Goal: Information Seeking & Learning: Learn about a topic

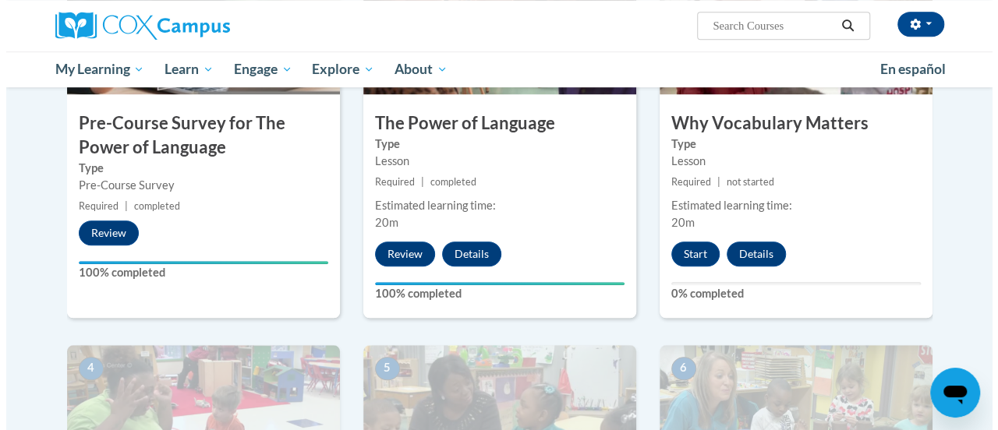
scroll to position [494, 0]
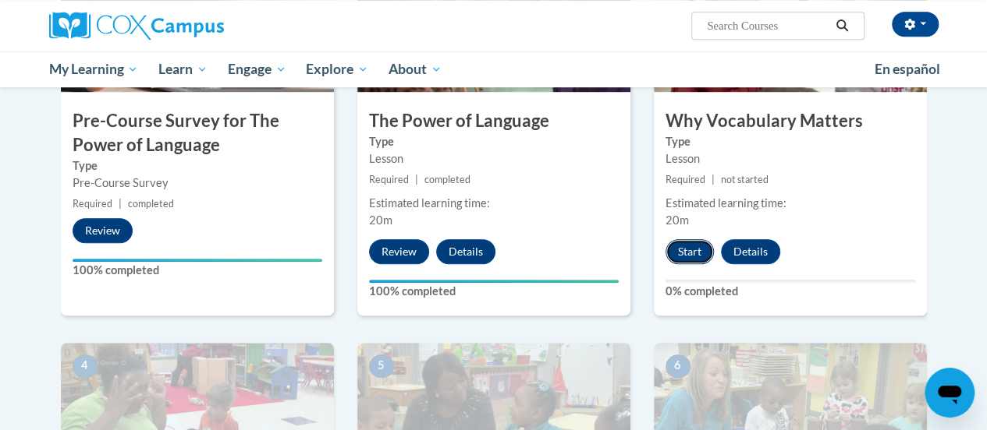
click at [694, 253] on button "Start" at bounding box center [689, 251] width 48 height 25
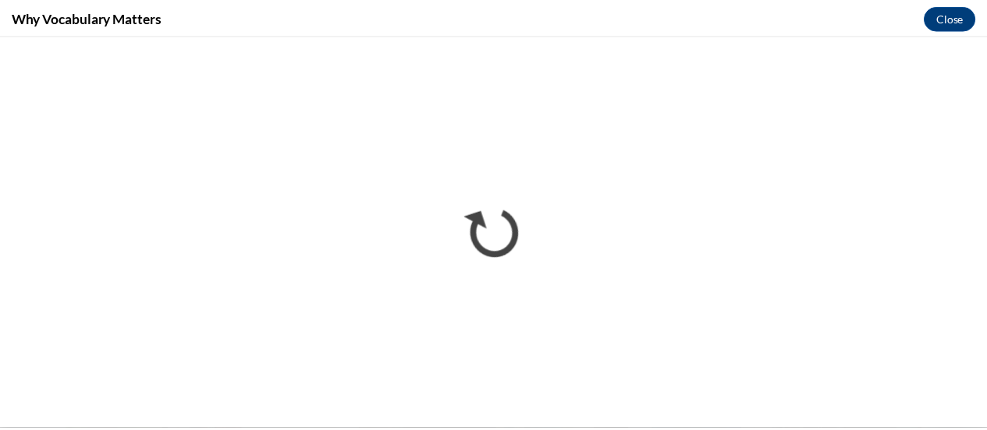
scroll to position [0, 0]
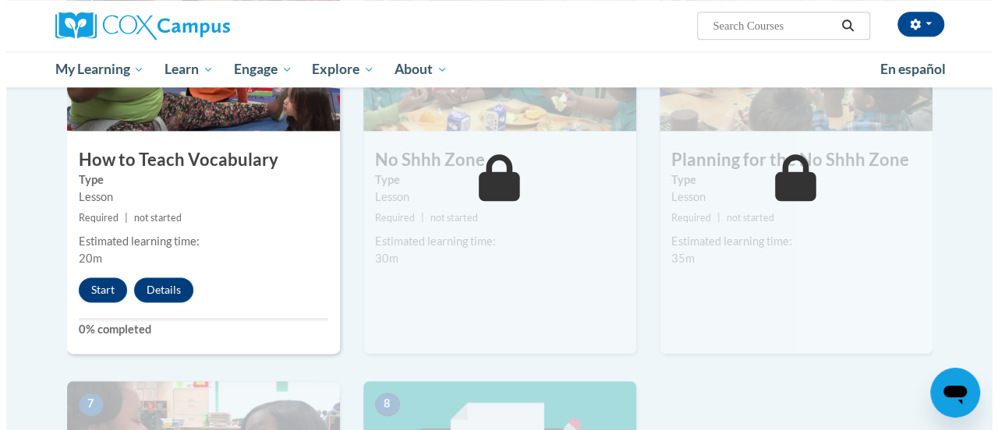
scroll to position [863, 0]
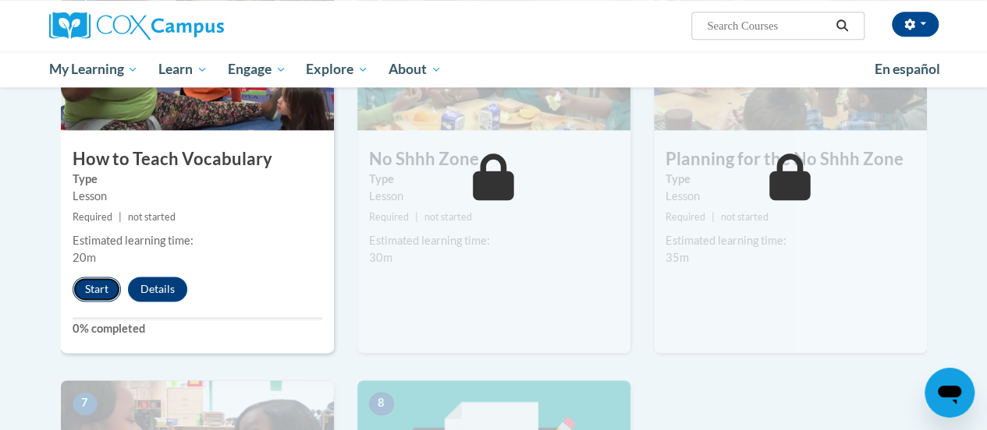
click at [113, 284] on button "Start" at bounding box center [97, 289] width 48 height 25
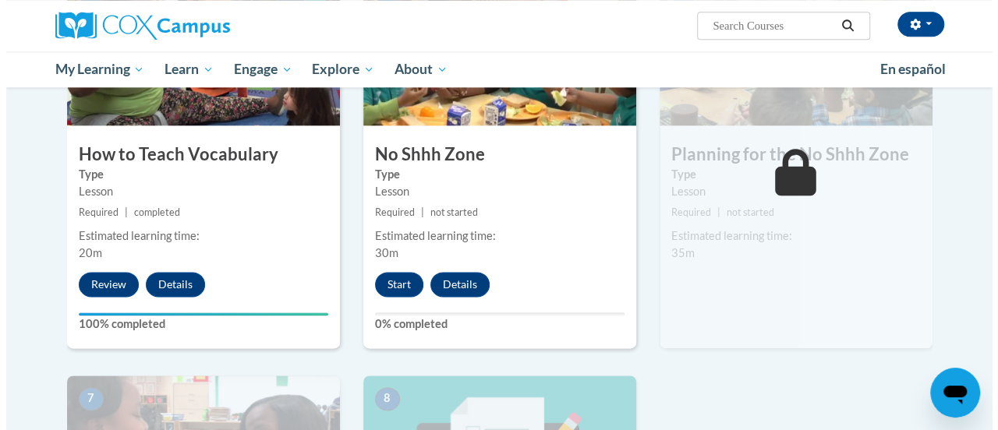
scroll to position [874, 0]
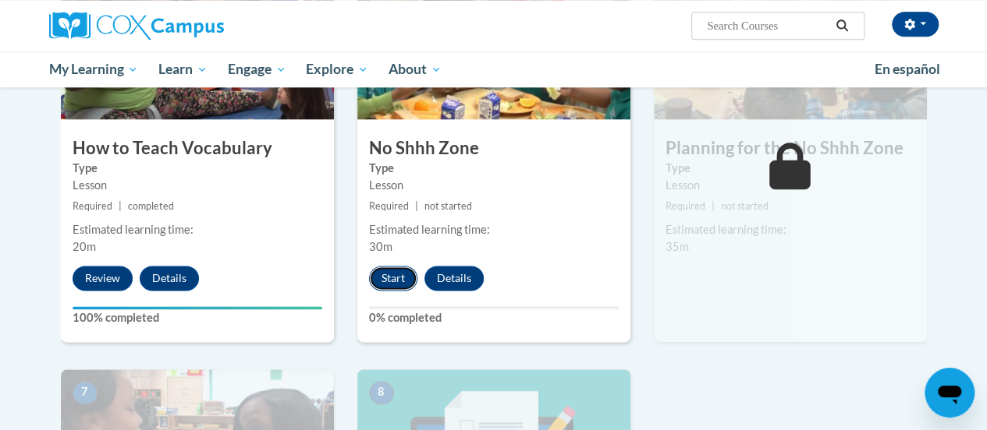
click at [402, 285] on button "Start" at bounding box center [393, 278] width 48 height 25
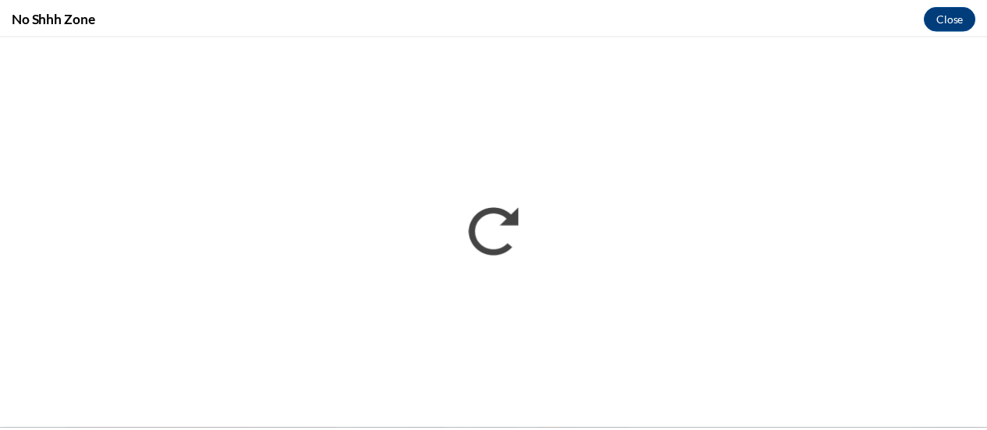
scroll to position [0, 0]
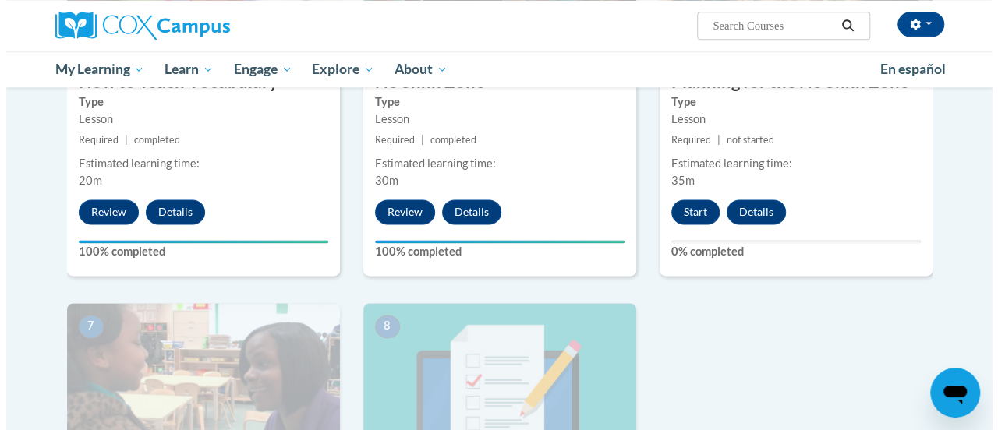
scroll to position [972, 0]
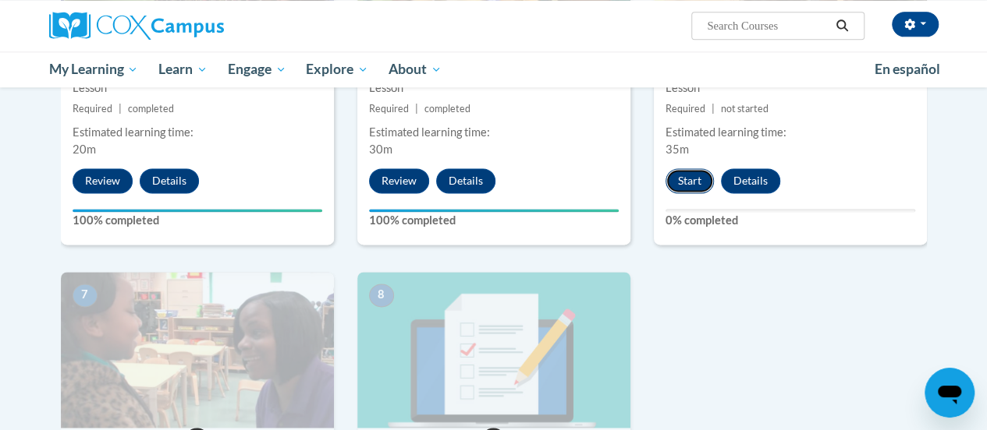
click at [685, 182] on button "Start" at bounding box center [689, 180] width 48 height 25
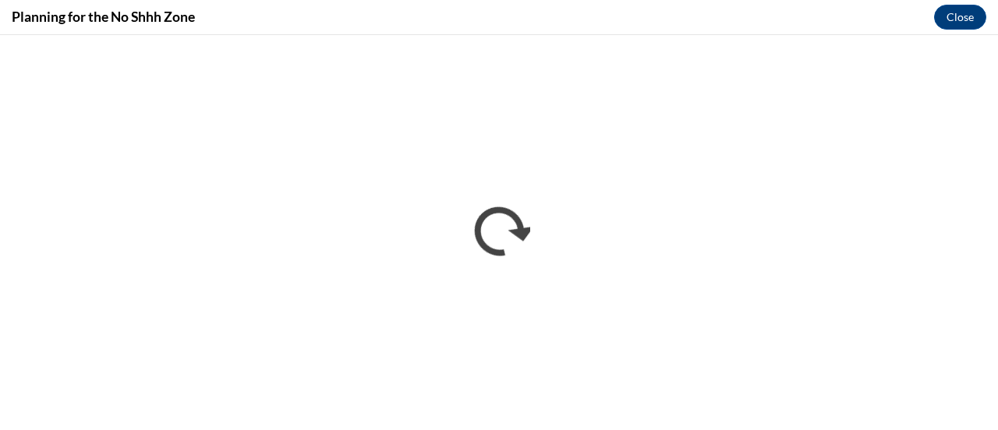
scroll to position [0, 0]
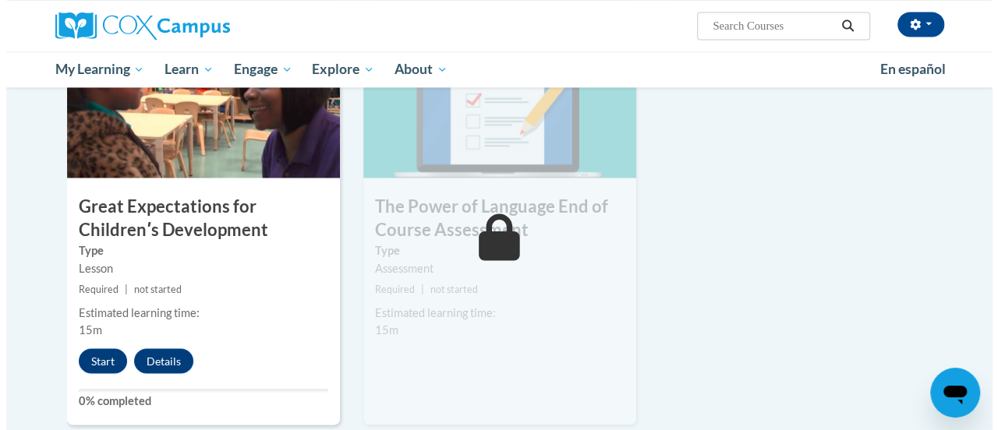
scroll to position [1234, 0]
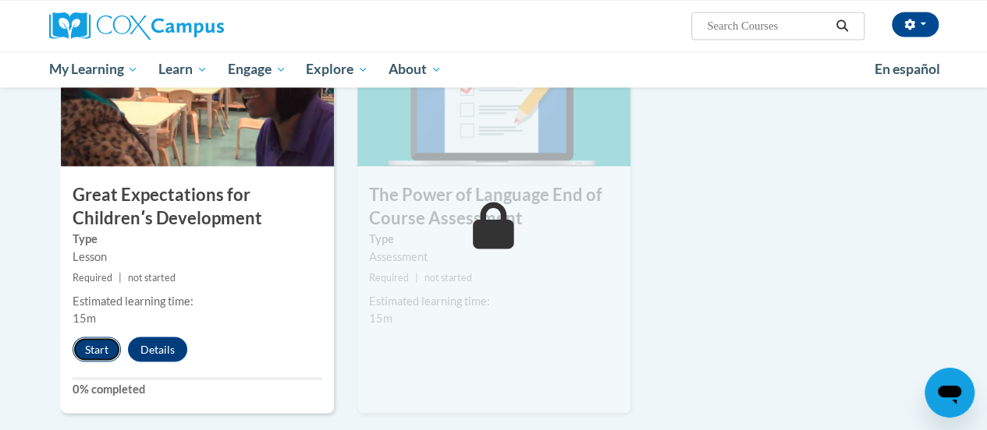
click at [105, 345] on button "Start" at bounding box center [97, 349] width 48 height 25
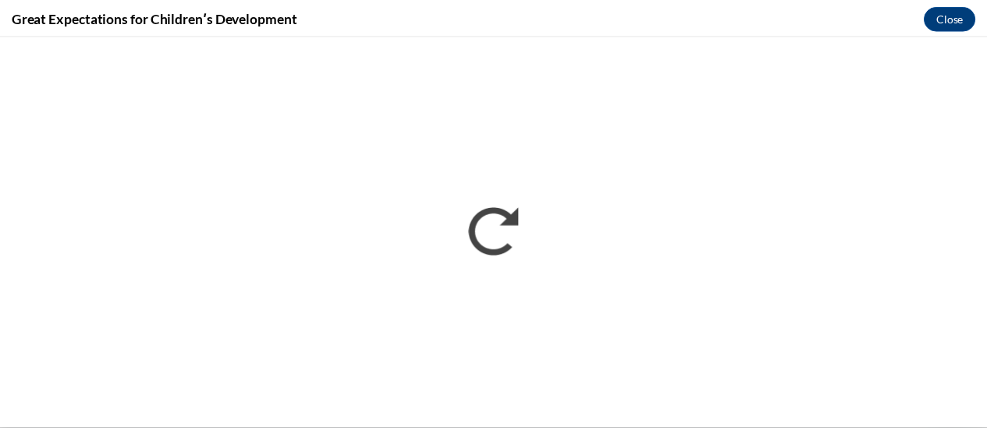
scroll to position [0, 0]
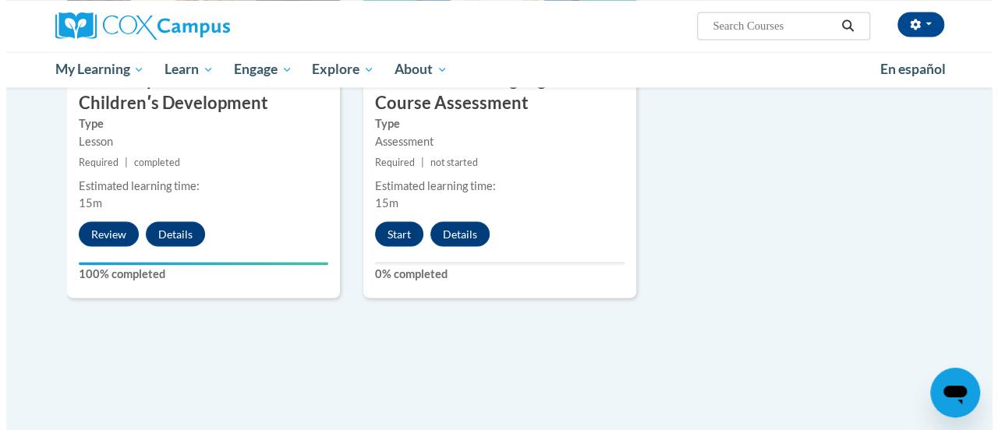
scroll to position [1350, 0]
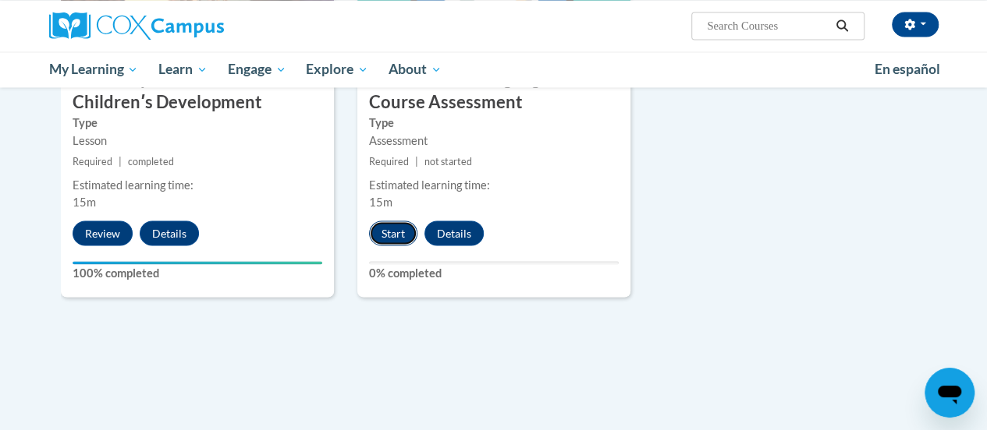
click at [391, 230] on button "Start" at bounding box center [393, 233] width 48 height 25
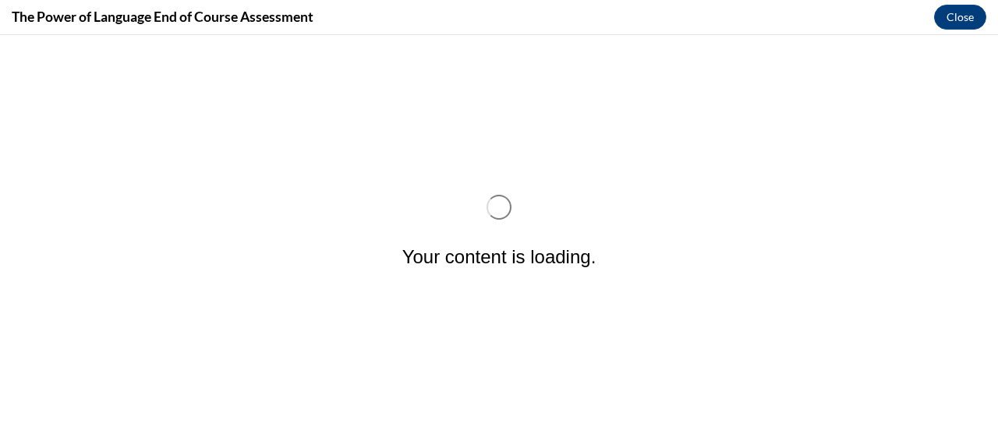
scroll to position [0, 0]
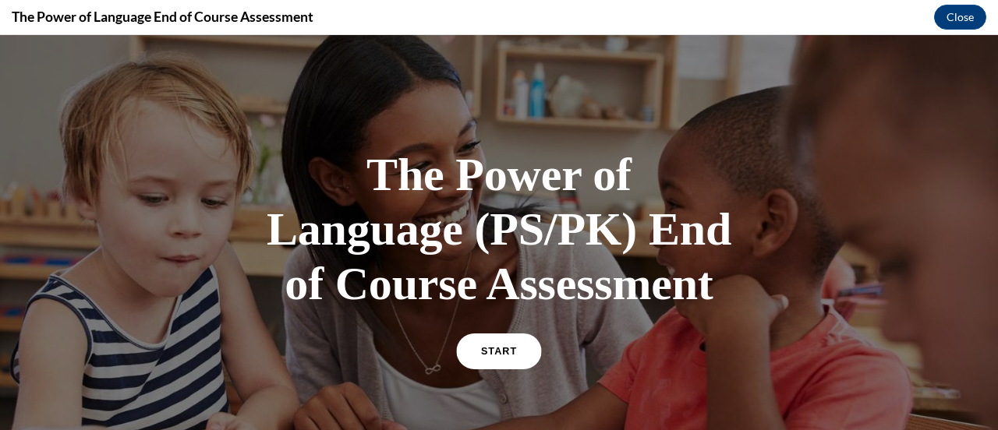
click at [512, 348] on link "START" at bounding box center [498, 352] width 85 height 36
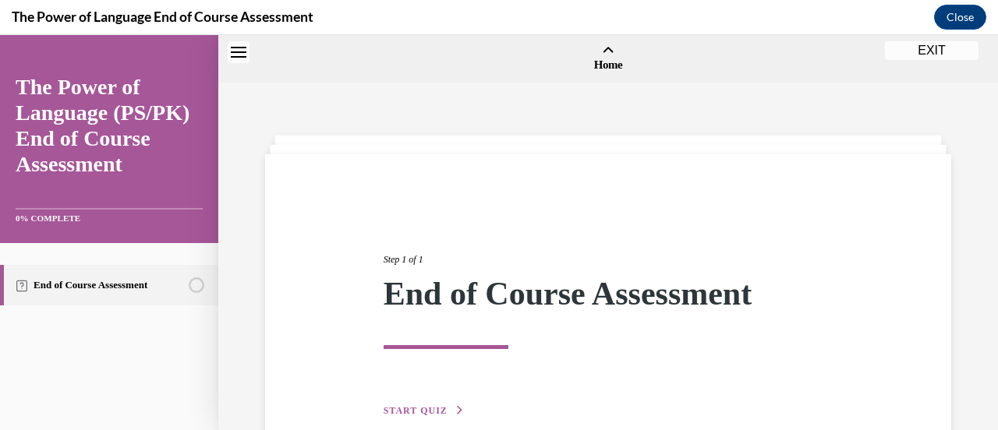
scroll to position [48, 0]
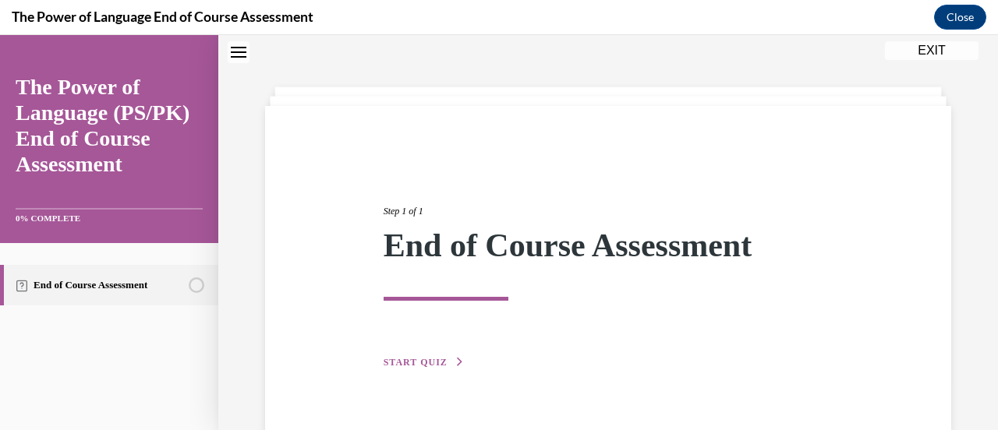
click at [419, 355] on div "Step 1 of 1 End of Course Assessment START QUIZ" at bounding box center [608, 269] width 473 height 203
click at [428, 367] on button "START QUIZ" at bounding box center [424, 363] width 81 height 14
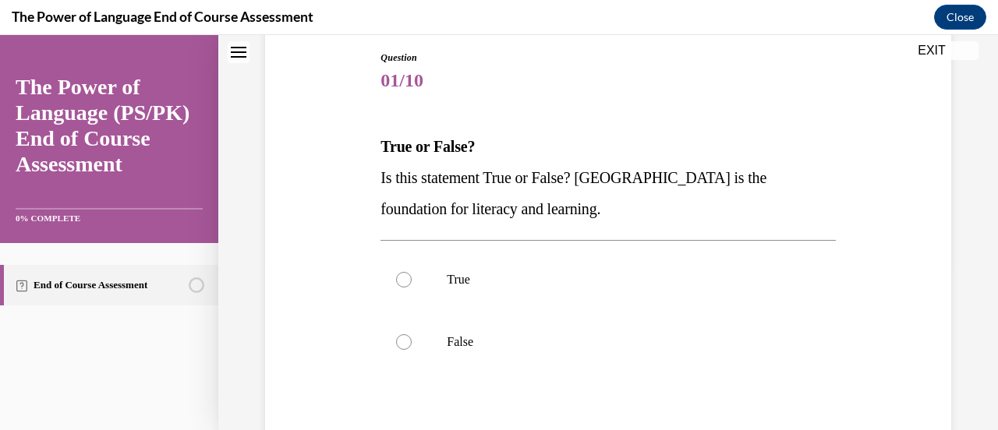
scroll to position [167, 0]
click at [427, 284] on label "True" at bounding box center [608, 279] width 455 height 62
click at [412, 284] on input "True" at bounding box center [404, 279] width 16 height 16
radio input "true"
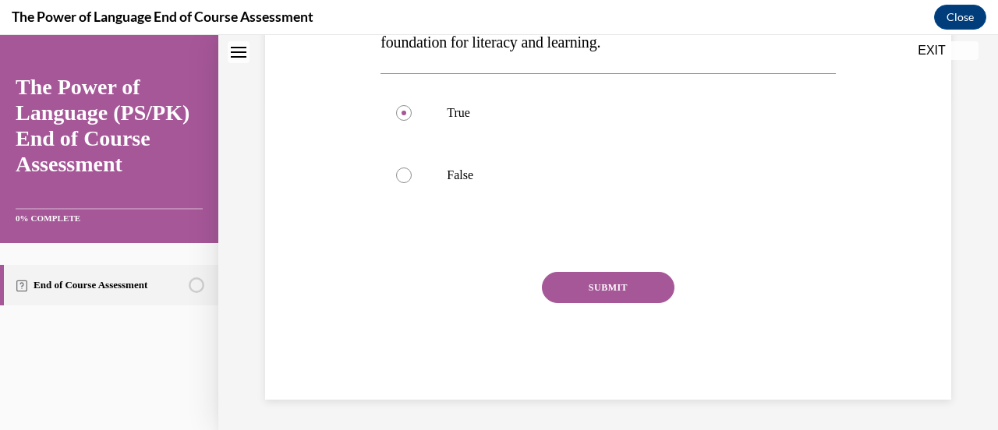
click at [565, 285] on button "SUBMIT" at bounding box center [608, 287] width 133 height 31
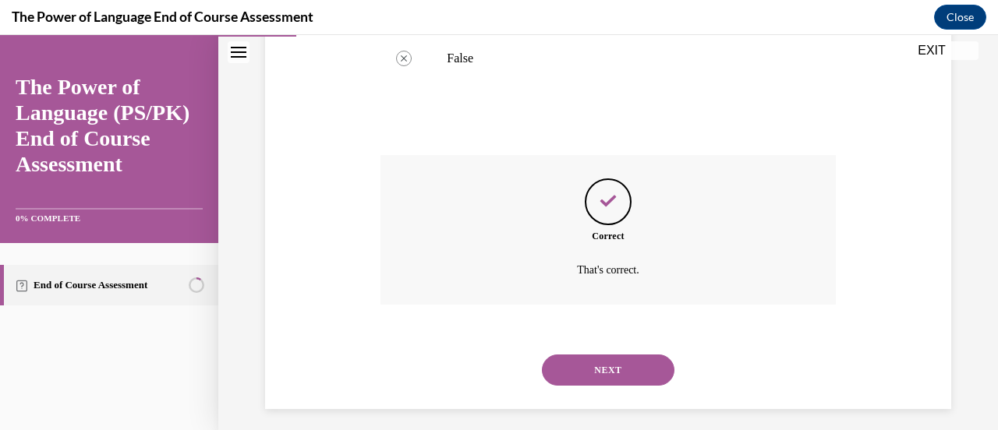
scroll to position [459, 0]
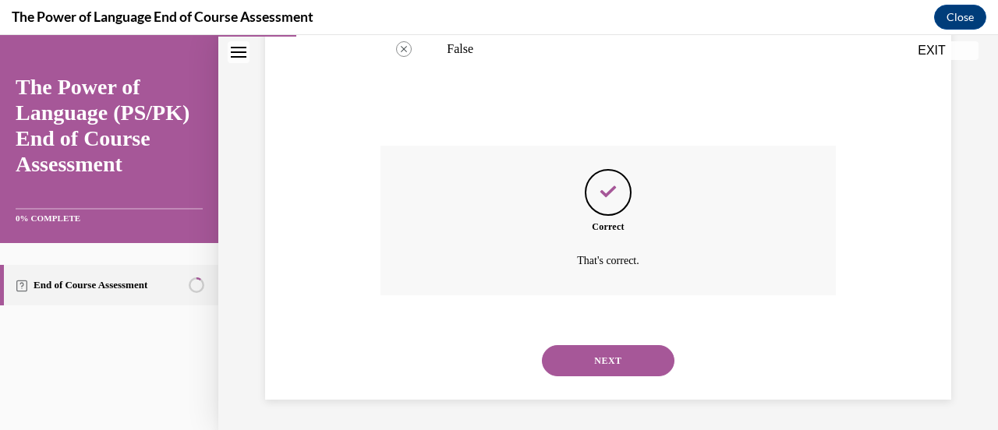
click at [609, 370] on button "NEXT" at bounding box center [608, 360] width 133 height 31
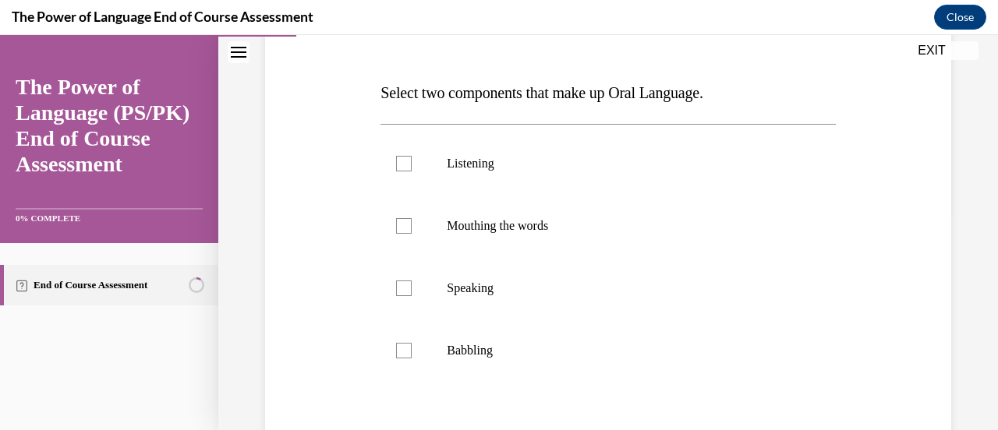
scroll to position [221, 0]
click at [498, 277] on label "Speaking" at bounding box center [608, 288] width 455 height 62
click at [412, 280] on input "Speaking" at bounding box center [404, 288] width 16 height 16
checkbox input "true"
click at [499, 243] on label "Mouthing the words" at bounding box center [608, 225] width 455 height 62
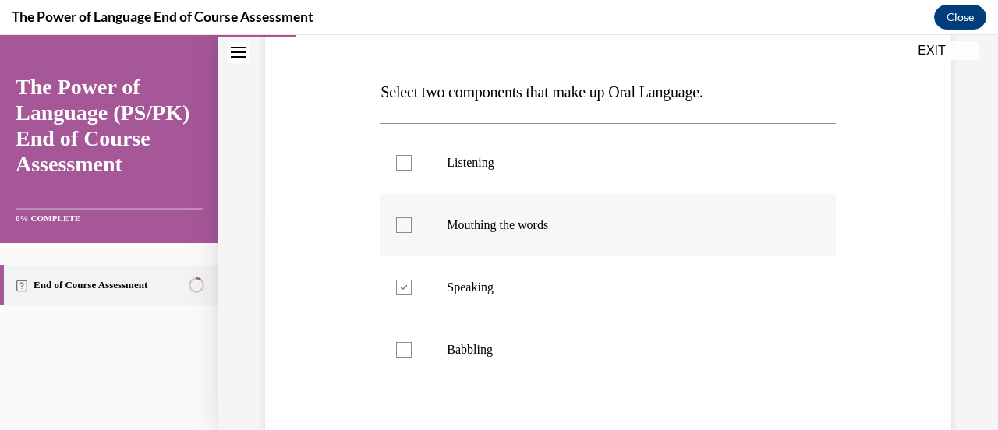
click at [412, 233] on input "Mouthing the words" at bounding box center [404, 226] width 16 height 16
checkbox input "true"
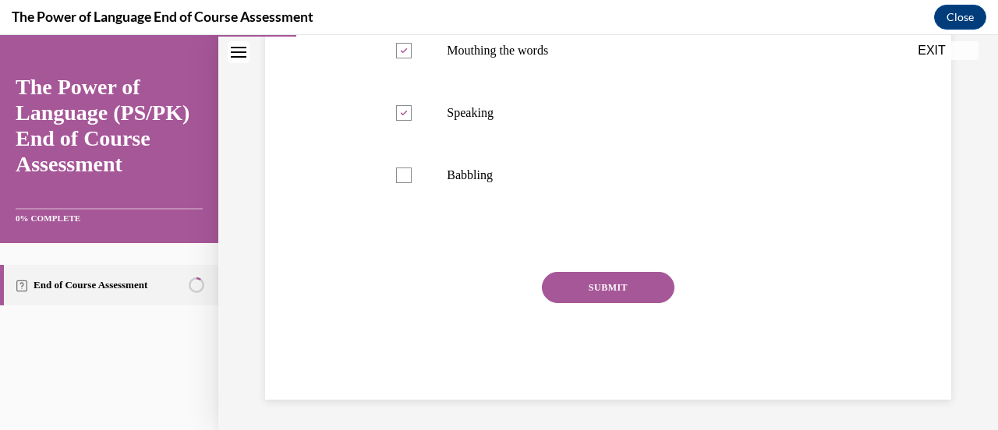
click at [583, 306] on div "SUBMIT" at bounding box center [608, 311] width 455 height 78
click at [581, 286] on button "SUBMIT" at bounding box center [608, 287] width 133 height 31
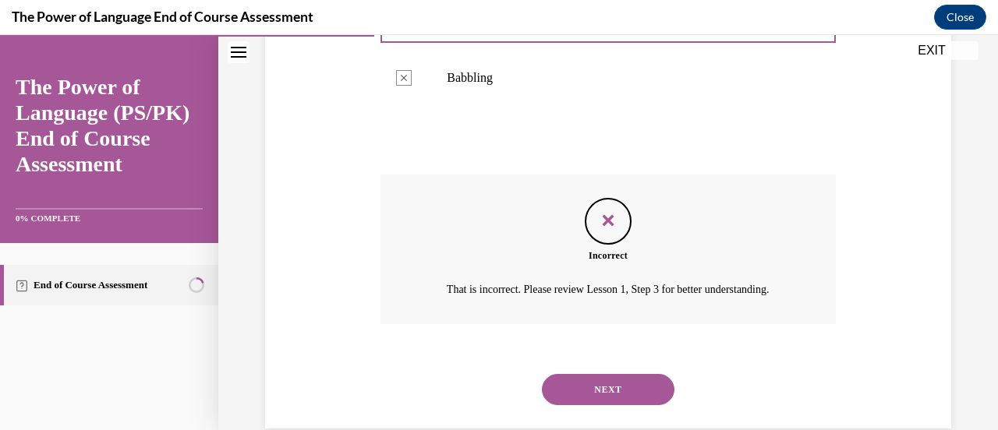
scroll to position [491, 0]
click at [599, 397] on button "NEXT" at bounding box center [608, 391] width 133 height 31
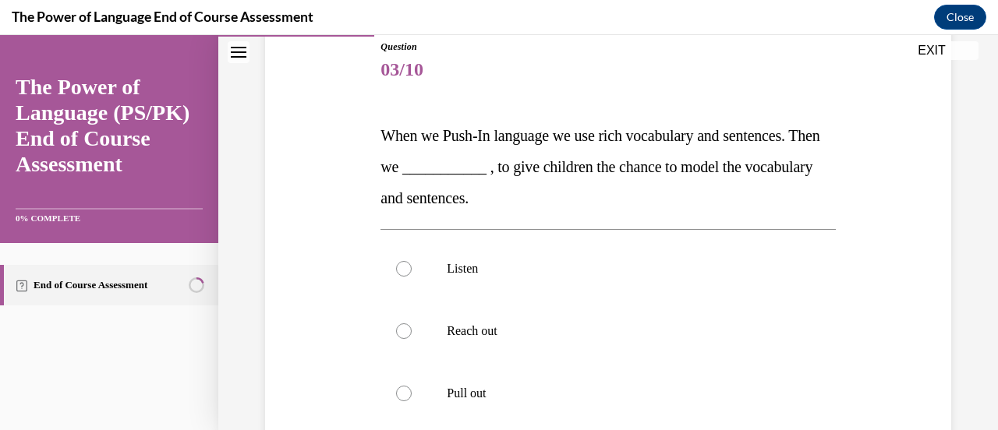
scroll to position [172, 0]
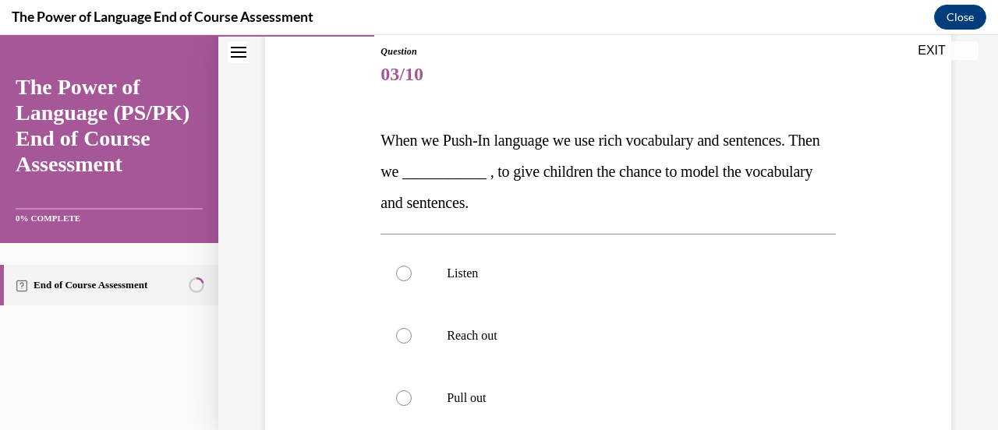
click at [408, 136] on span "When we Push-In language we use rich vocabulary and sentences. Then we ________…" at bounding box center [600, 172] width 439 height 80
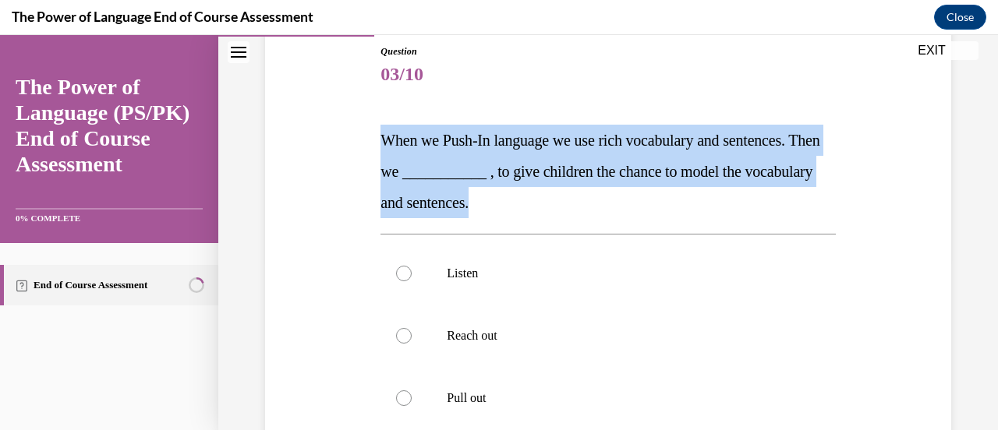
click at [408, 136] on span "When we Push-In language we use rich vocabulary and sentences. Then we ________…" at bounding box center [600, 172] width 439 height 80
copy span "When we Push-In language we use rich vocabulary and sentences. Then we ________…"
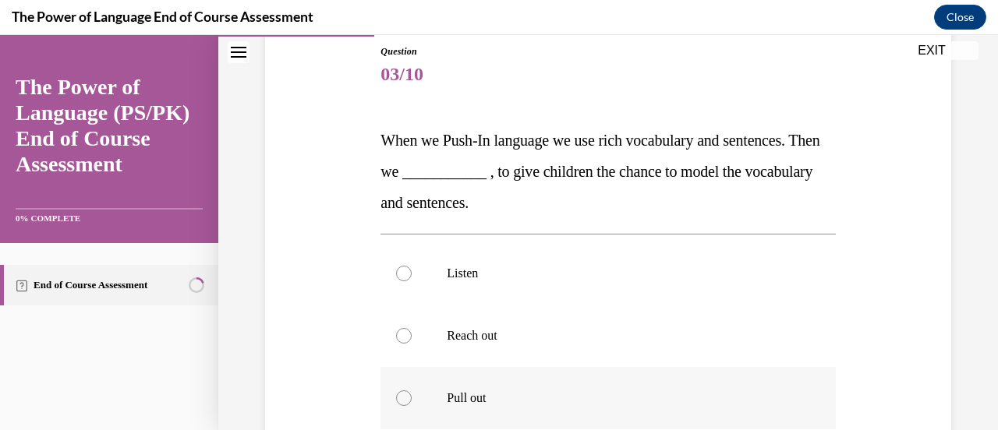
click at [471, 398] on p "Pull out" at bounding box center [621, 399] width 349 height 16
click at [412, 398] on input "Pull out" at bounding box center [404, 399] width 16 height 16
radio input "true"
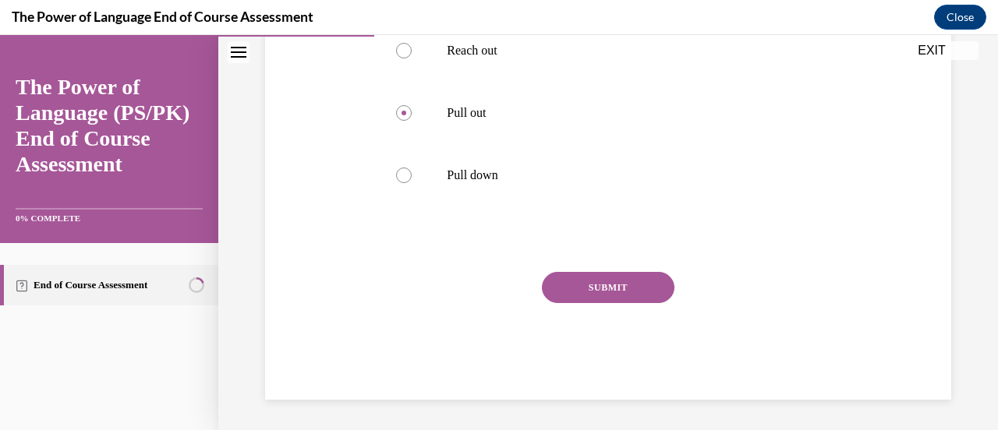
click at [609, 303] on div "SUBMIT" at bounding box center [608, 311] width 455 height 78
click at [604, 293] on button "SUBMIT" at bounding box center [608, 287] width 133 height 31
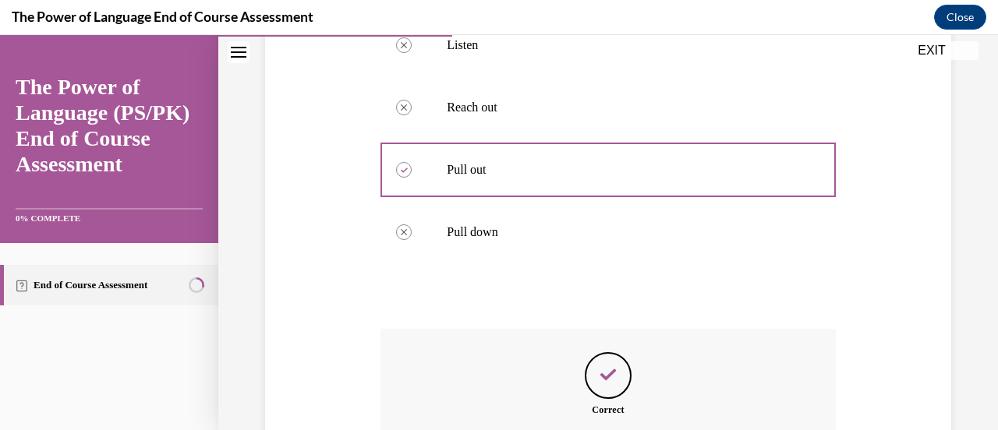
scroll to position [584, 0]
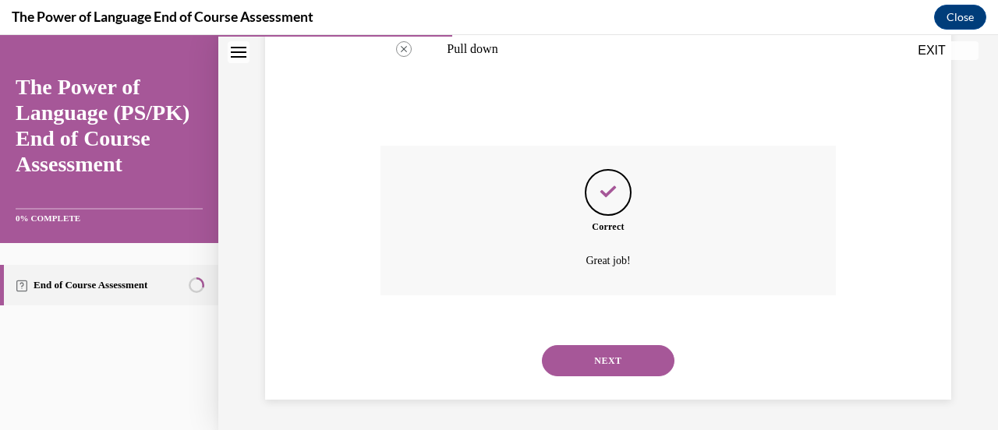
click at [571, 368] on button "NEXT" at bounding box center [608, 360] width 133 height 31
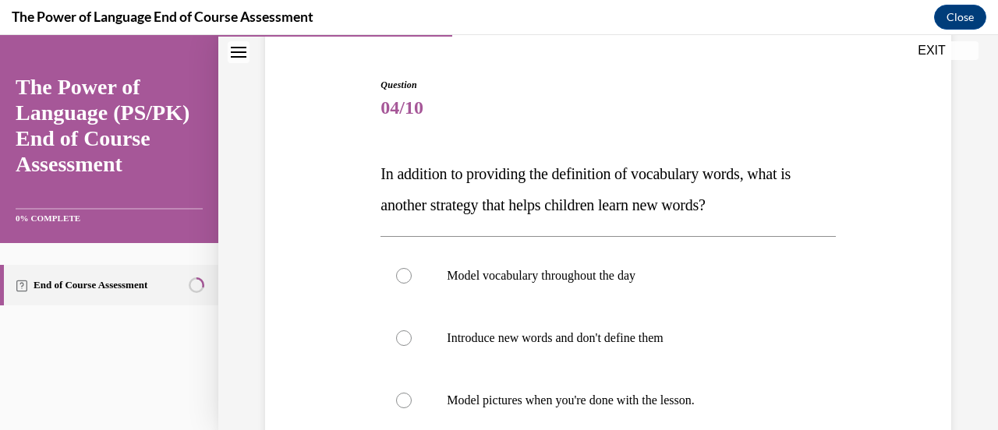
scroll to position [144, 0]
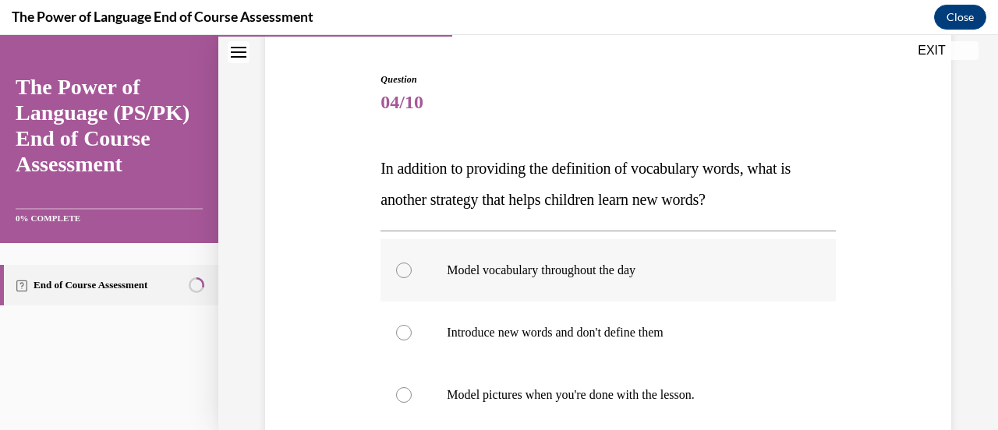
click at [451, 272] on p "Model vocabulary throughout the day" at bounding box center [621, 271] width 349 height 16
click at [412, 272] on input "Model vocabulary throughout the day" at bounding box center [404, 271] width 16 height 16
radio input "true"
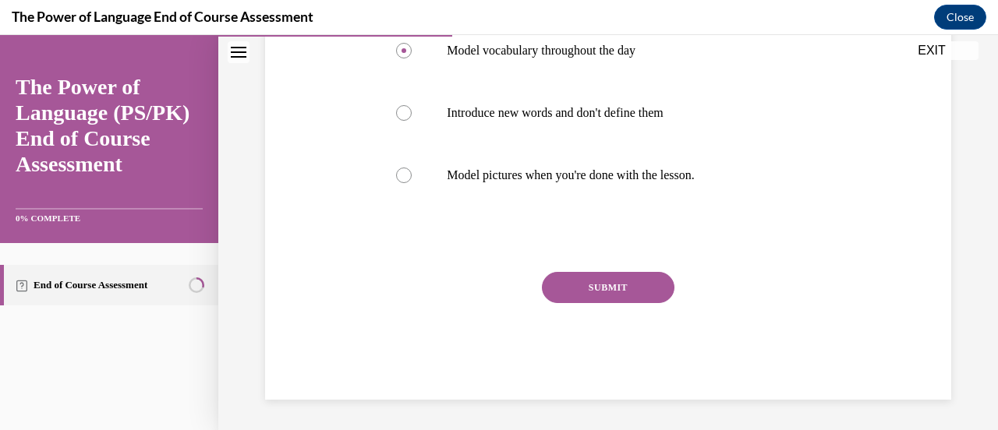
click at [611, 303] on div "SUBMIT" at bounding box center [608, 311] width 455 height 78
click at [596, 286] on button "SUBMIT" at bounding box center [608, 287] width 133 height 31
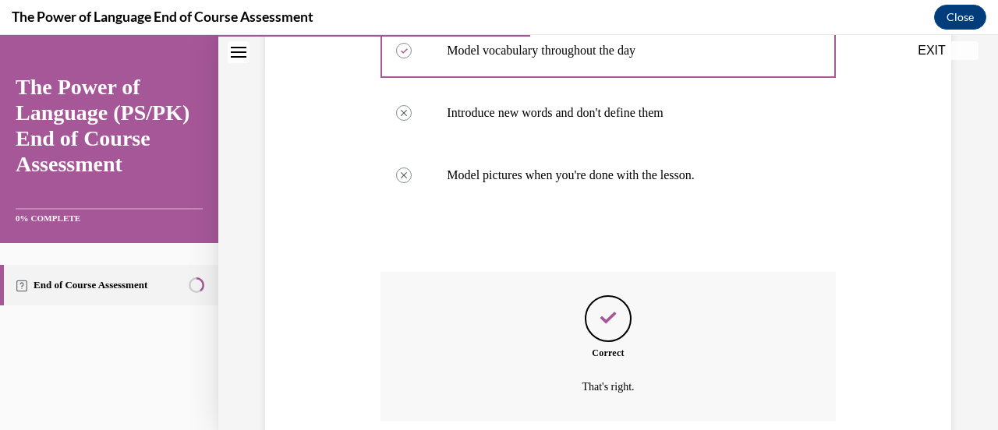
scroll to position [491, 0]
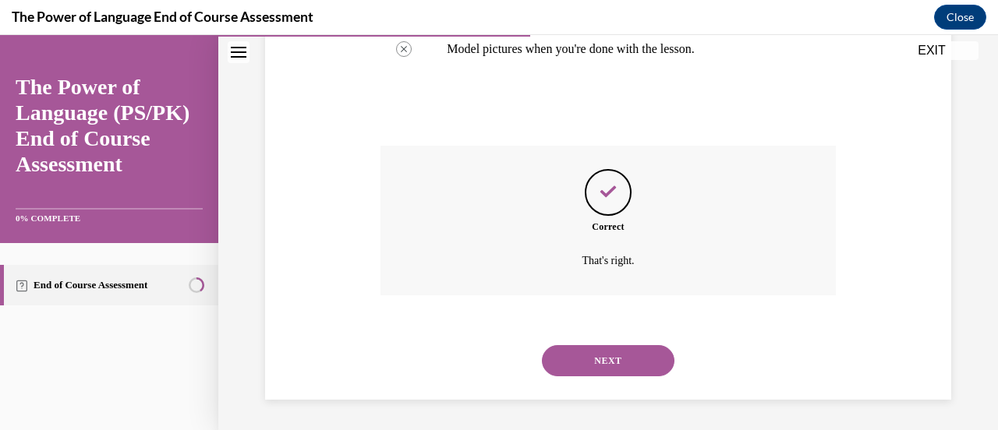
click at [596, 401] on div "Question 04/10 In addition to providing the definition of vocabulary words, wha…" at bounding box center [608, 13] width 780 height 838
click at [580, 367] on button "NEXT" at bounding box center [608, 360] width 133 height 31
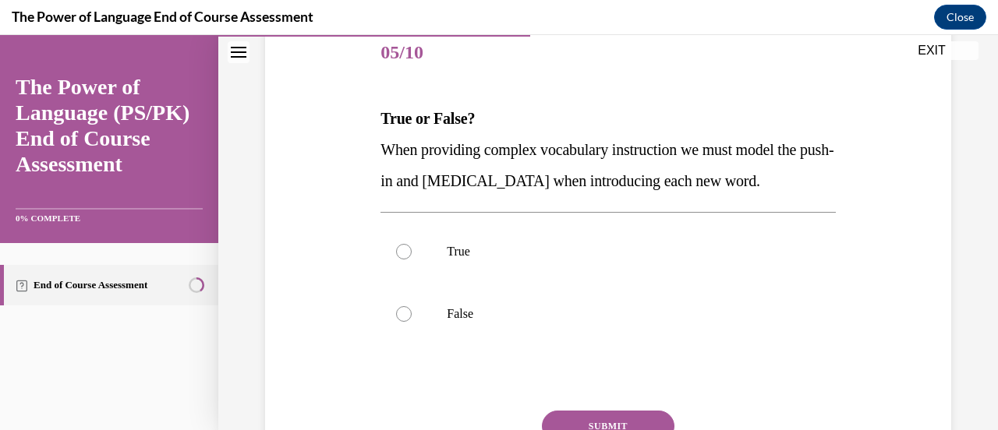
scroll to position [197, 0]
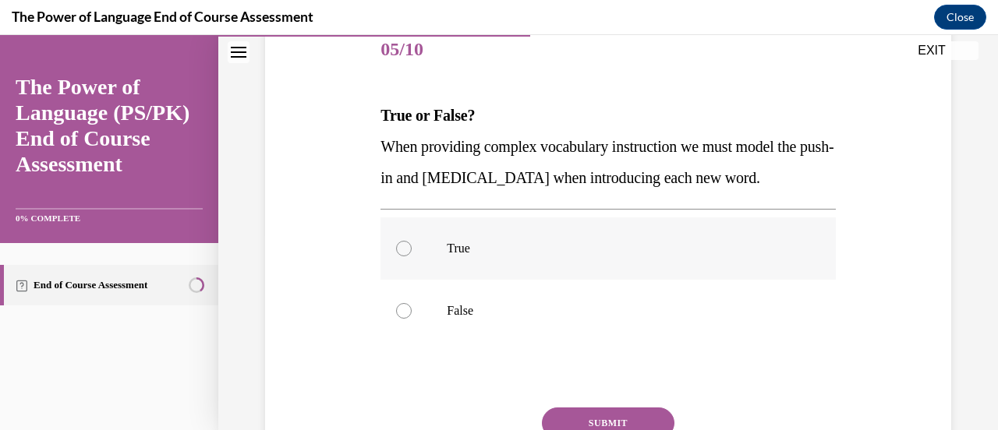
click at [426, 280] on label "True" at bounding box center [608, 249] width 455 height 62
click at [412, 257] on input "True" at bounding box center [404, 249] width 16 height 16
radio input "true"
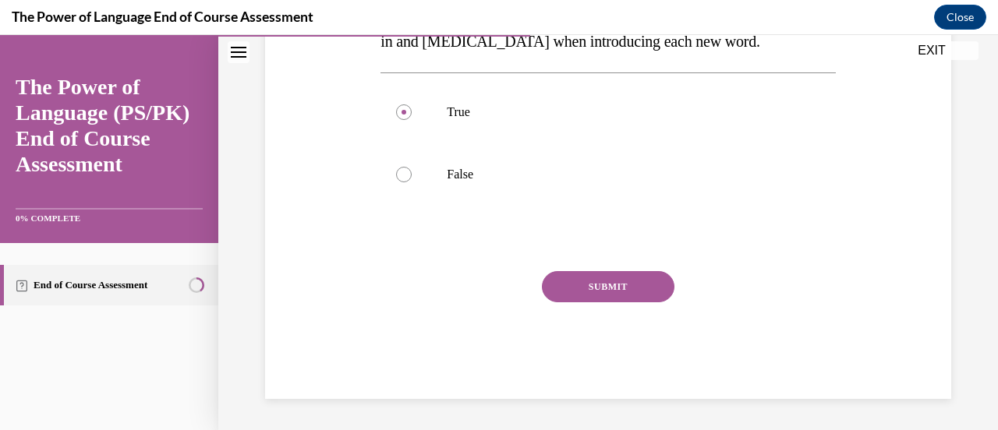
click at [625, 296] on button "SUBMIT" at bounding box center [608, 286] width 133 height 31
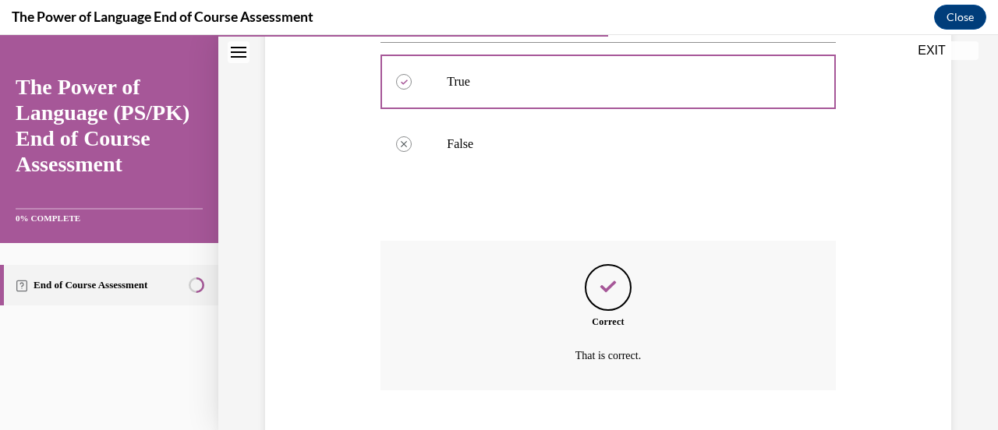
scroll to position [491, 0]
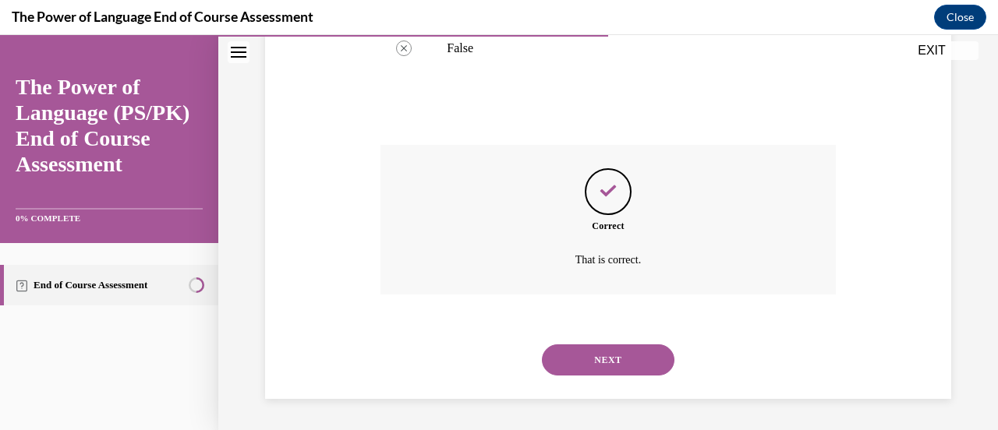
click at [585, 367] on button "NEXT" at bounding box center [608, 360] width 133 height 31
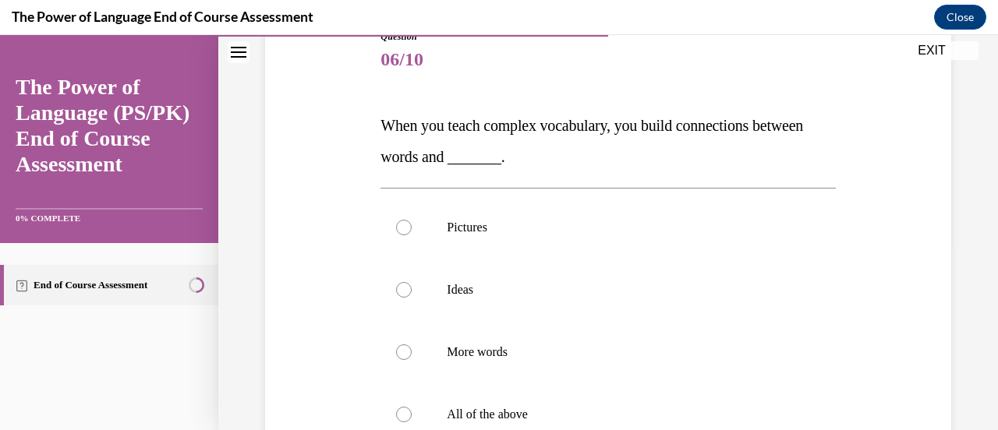
scroll to position [190, 0]
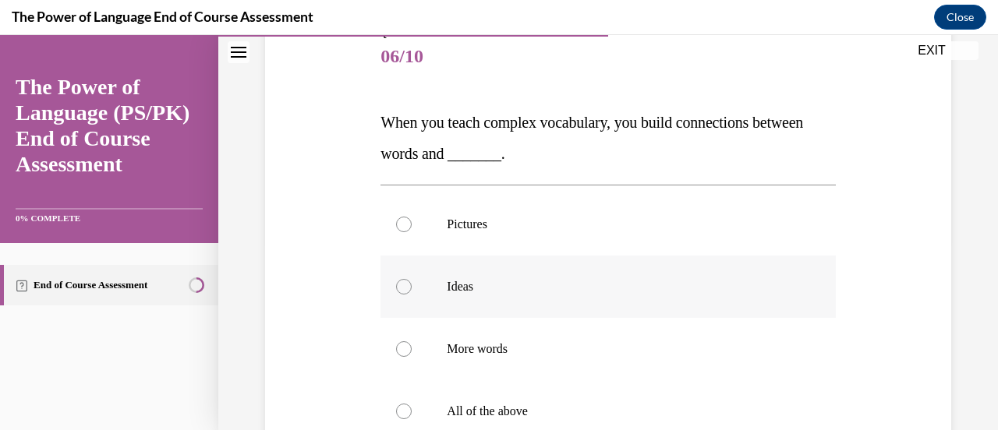
click at [435, 269] on label "Ideas" at bounding box center [608, 287] width 455 height 62
click at [412, 279] on input "Ideas" at bounding box center [404, 287] width 16 height 16
radio input "true"
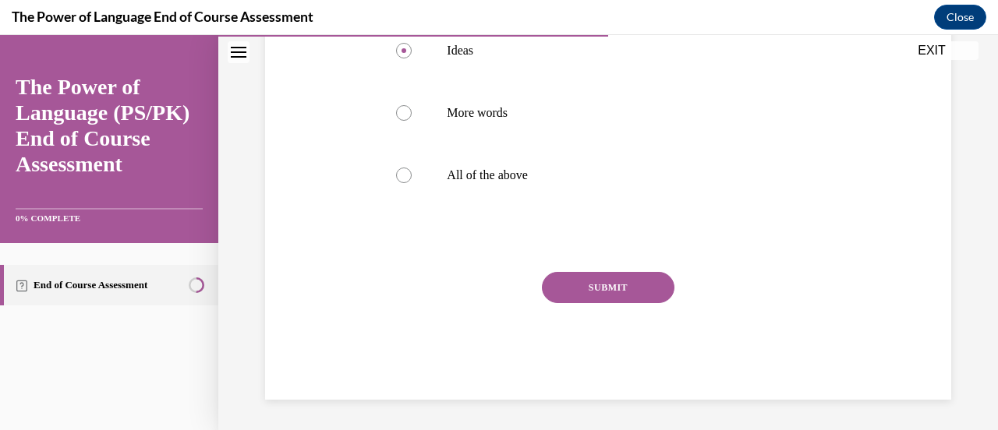
click at [636, 299] on button "SUBMIT" at bounding box center [608, 287] width 133 height 31
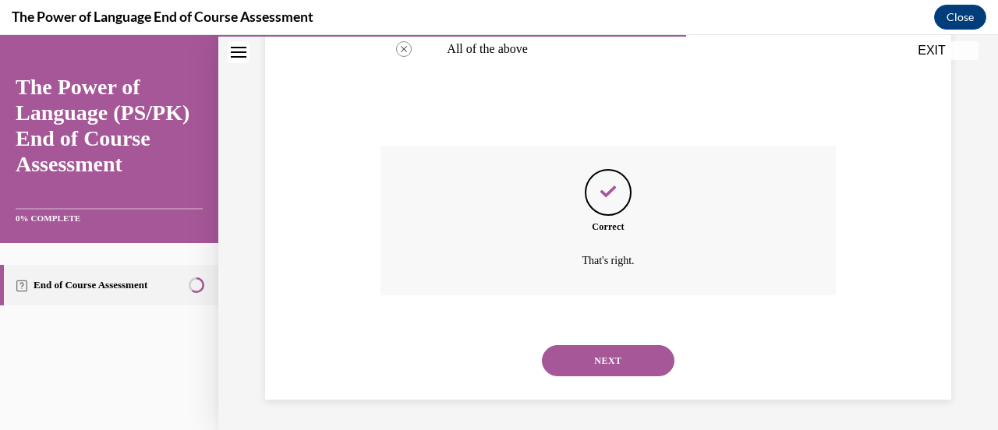
scroll to position [553, 0]
click at [614, 355] on button "NEXT" at bounding box center [608, 360] width 133 height 31
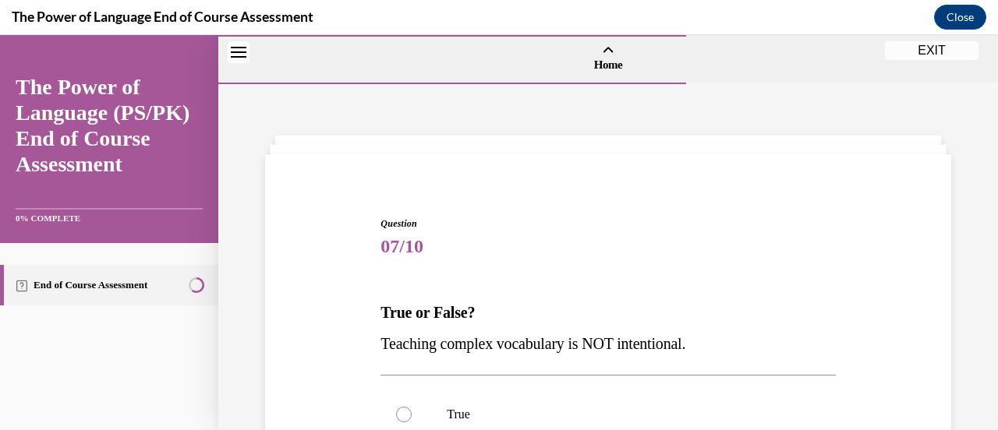
scroll to position [260, 0]
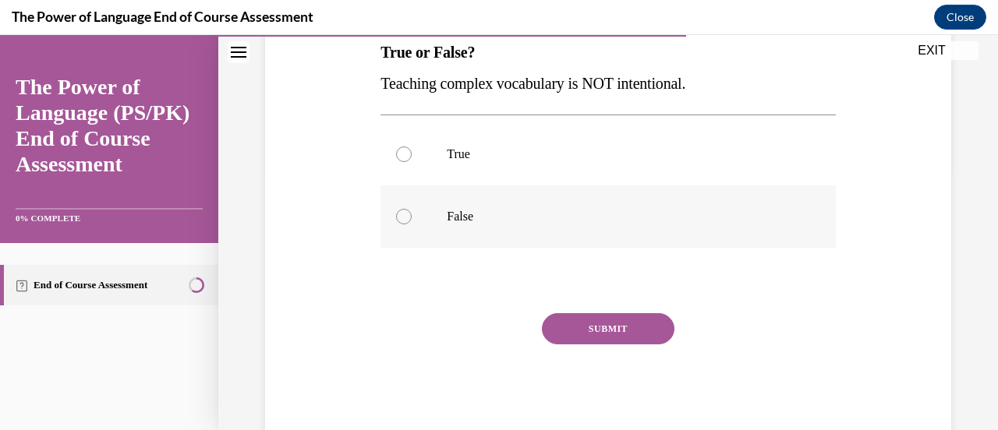
click at [432, 227] on label "False" at bounding box center [608, 217] width 455 height 62
click at [412, 225] on input "False" at bounding box center [404, 217] width 16 height 16
radio input "true"
click at [574, 336] on button "SUBMIT" at bounding box center [608, 329] width 133 height 31
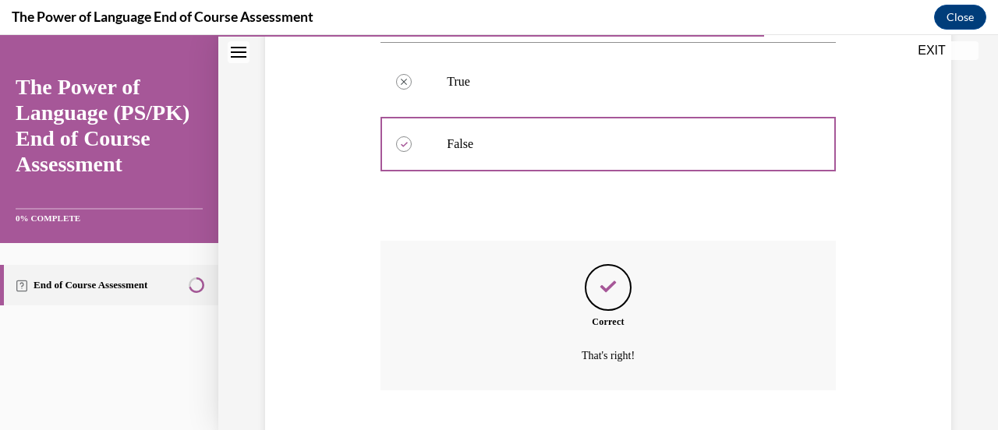
scroll to position [428, 0]
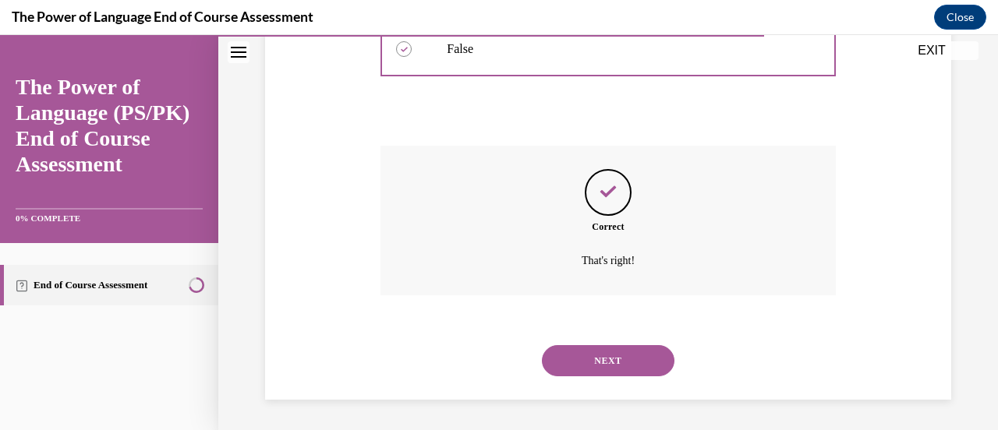
click at [601, 351] on button "NEXT" at bounding box center [608, 360] width 133 height 31
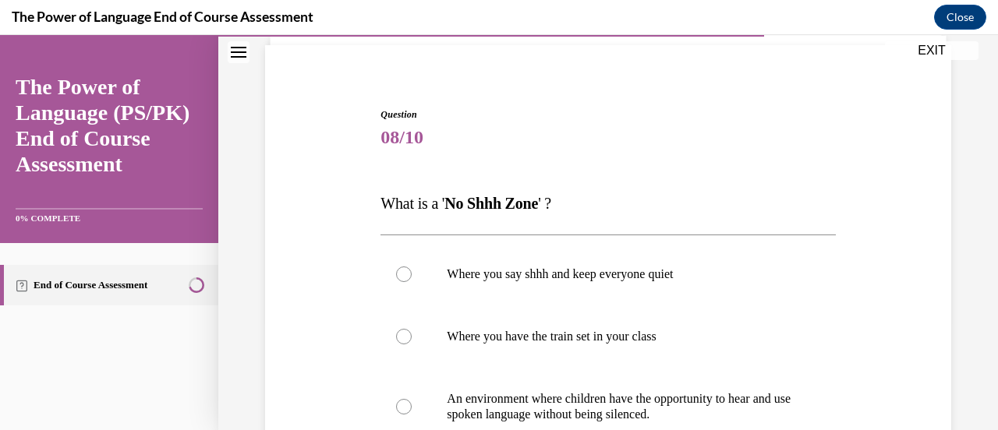
scroll to position [111, 0]
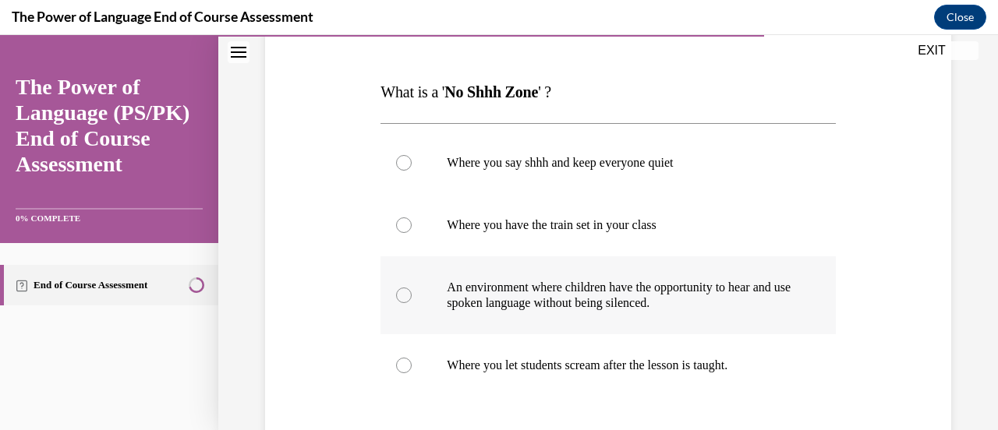
click at [541, 293] on p "An environment where children have the opportunity to hear and use spoken langu…" at bounding box center [621, 295] width 349 height 31
click at [412, 293] on input "An environment where children have the opportunity to hear and use spoken langu…" at bounding box center [404, 296] width 16 height 16
radio input "true"
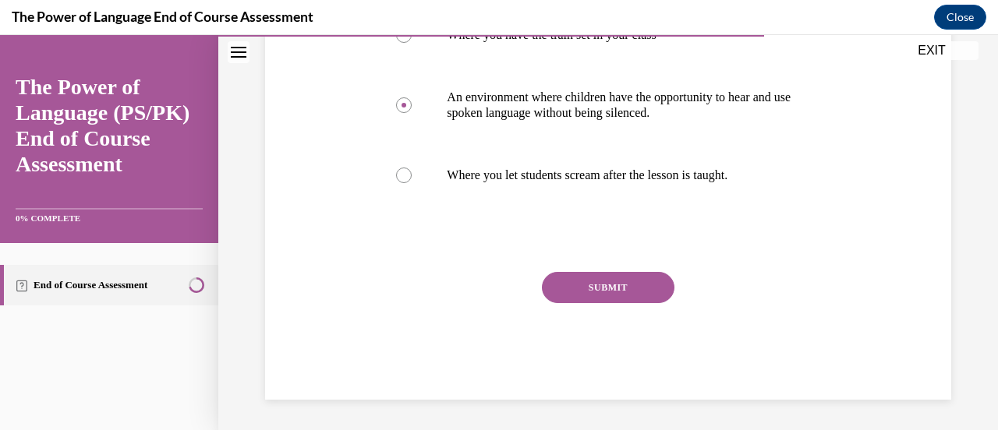
click at [543, 293] on button "SUBMIT" at bounding box center [608, 287] width 133 height 31
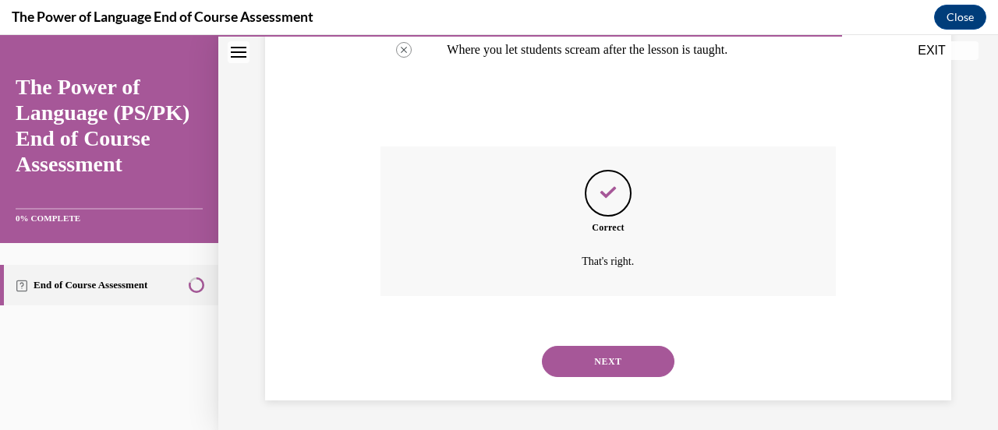
scroll to position [537, 0]
click at [582, 356] on button "NEXT" at bounding box center [608, 360] width 133 height 31
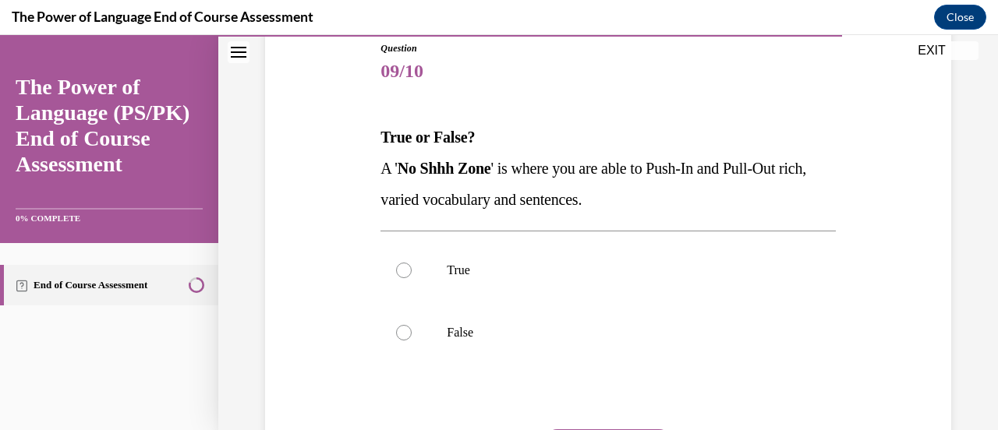
scroll to position [176, 0]
click at [431, 255] on label "True" at bounding box center [608, 270] width 455 height 62
click at [412, 262] on input "True" at bounding box center [404, 270] width 16 height 16
radio input "true"
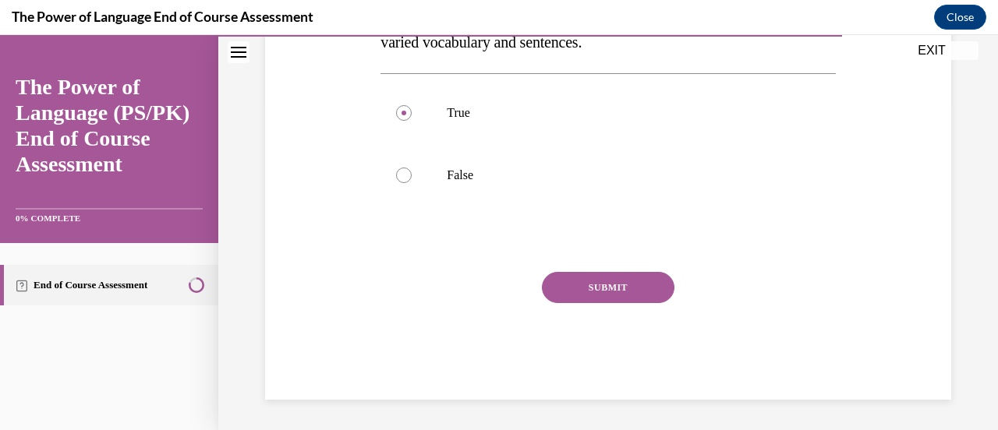
click at [569, 281] on button "SUBMIT" at bounding box center [608, 287] width 133 height 31
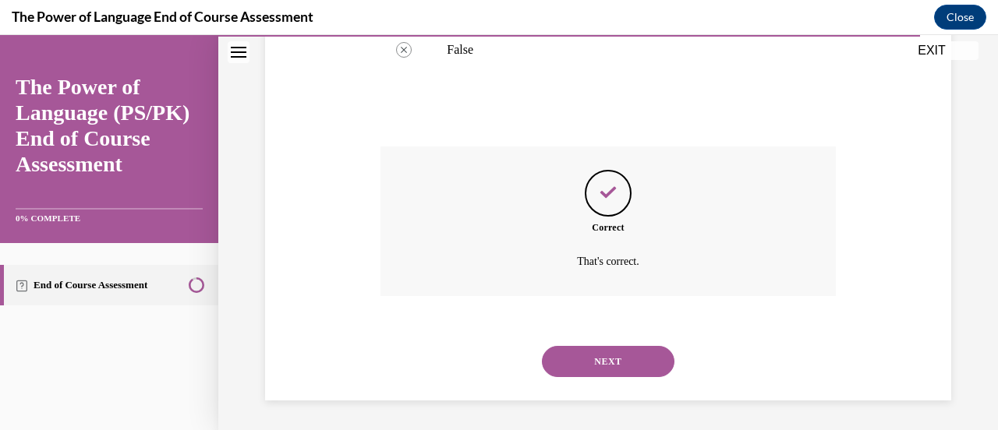
scroll to position [459, 0]
click at [557, 360] on button "NEXT" at bounding box center [608, 360] width 133 height 31
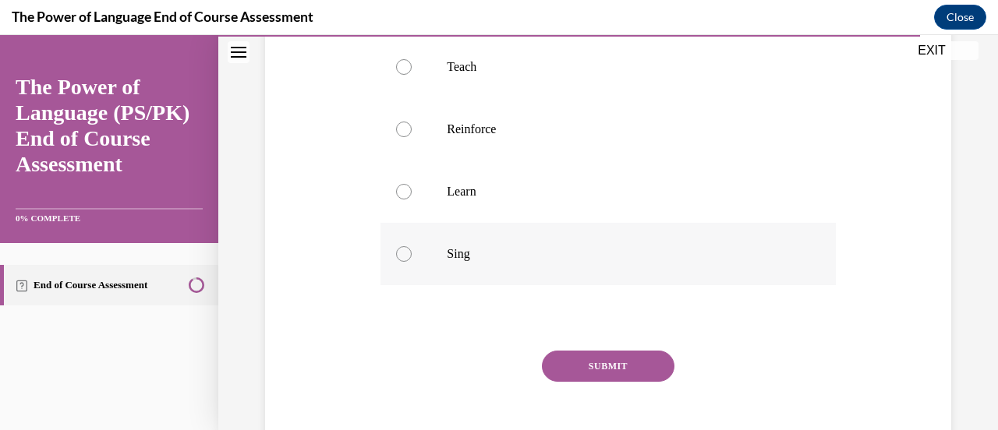
scroll to position [351, 0]
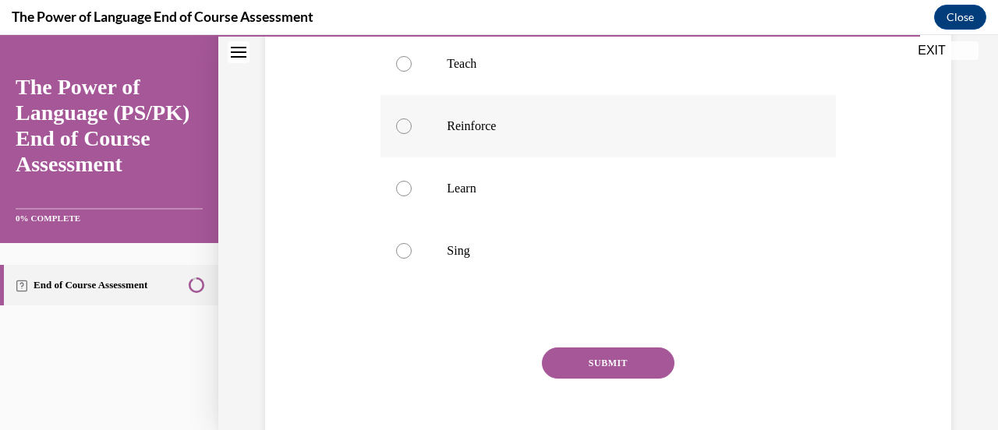
click at [441, 133] on label "Reinforce" at bounding box center [608, 126] width 455 height 62
click at [412, 133] on input "Reinforce" at bounding box center [404, 127] width 16 height 16
radio input "true"
click at [638, 358] on button "SUBMIT" at bounding box center [608, 363] width 133 height 31
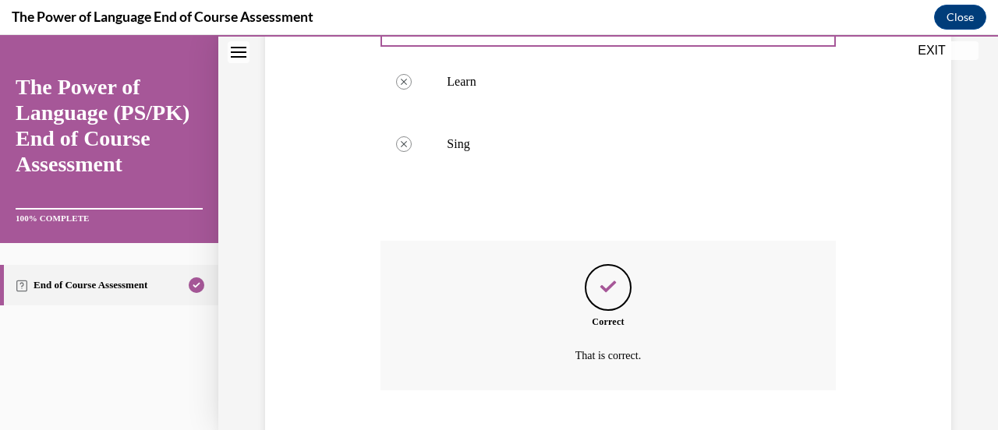
scroll to position [553, 0]
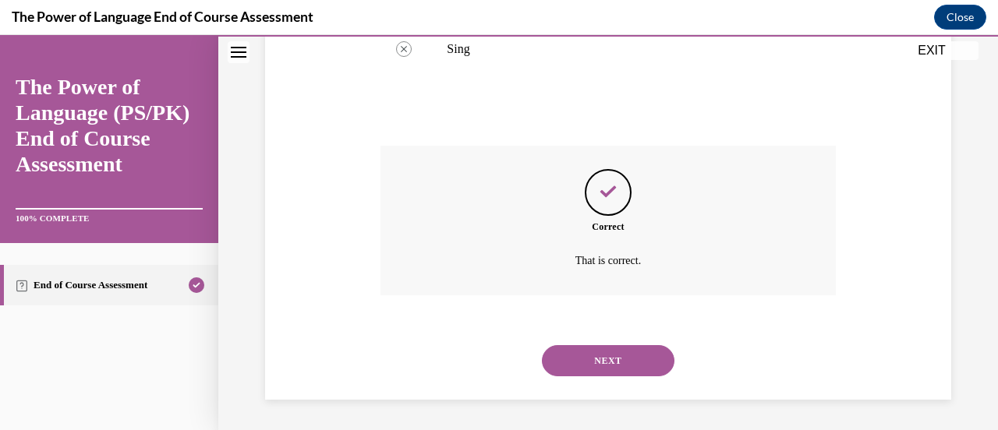
click at [638, 358] on button "NEXT" at bounding box center [608, 360] width 133 height 31
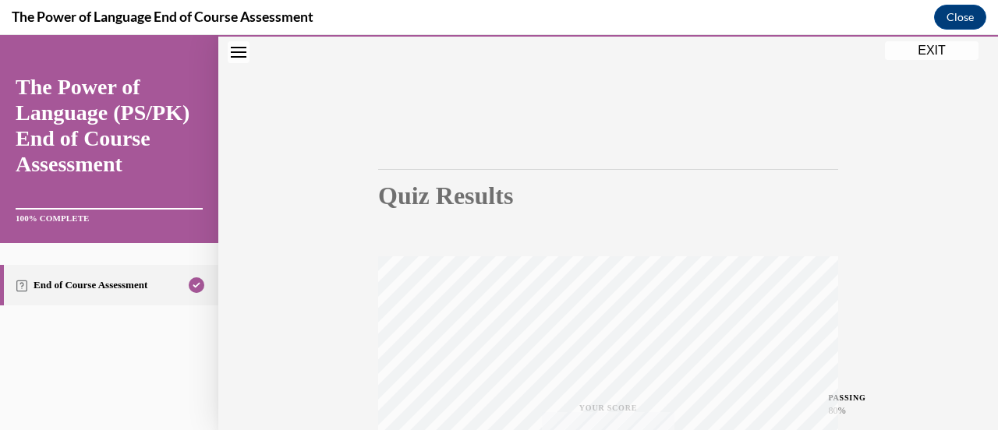
scroll to position [0, 0]
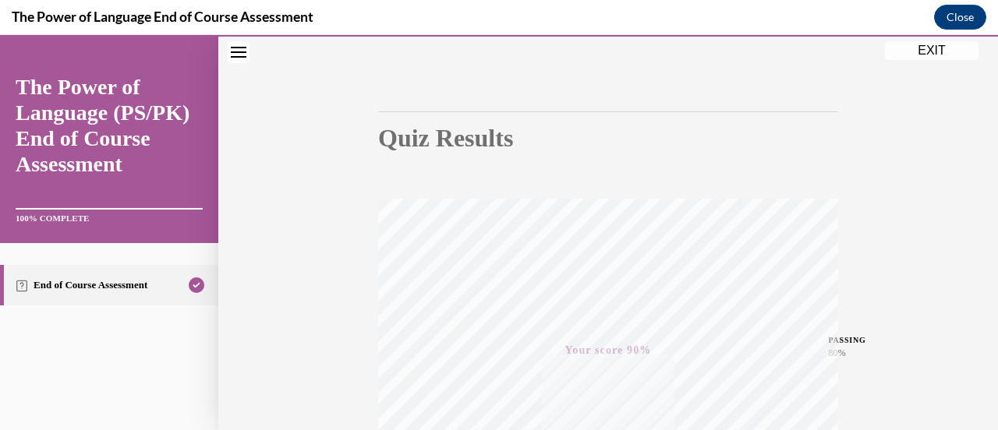
click at [955, 108] on div "Quiz Results PASSING 80% Your score 90% Passed PASSING 80% Your score Your scor…" at bounding box center [608, 354] width 780 height 750
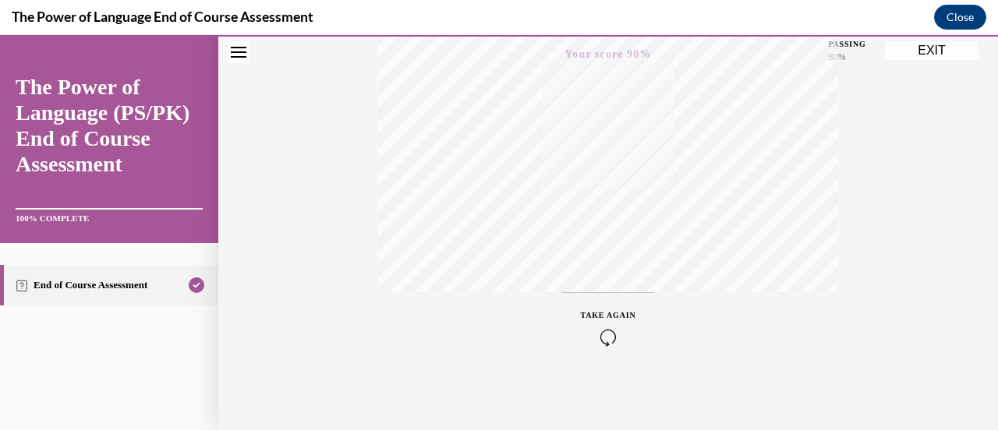
scroll to position [403, 0]
click at [904, 50] on button "EXIT" at bounding box center [932, 50] width 94 height 19
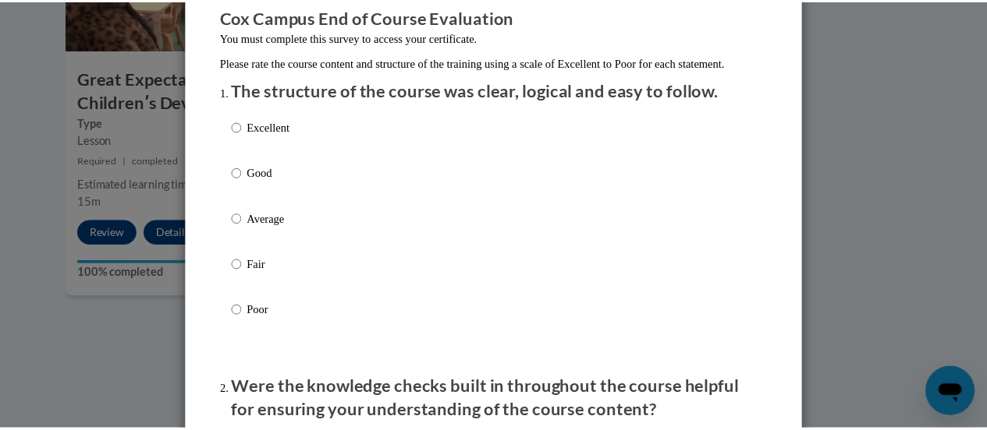
scroll to position [0, 0]
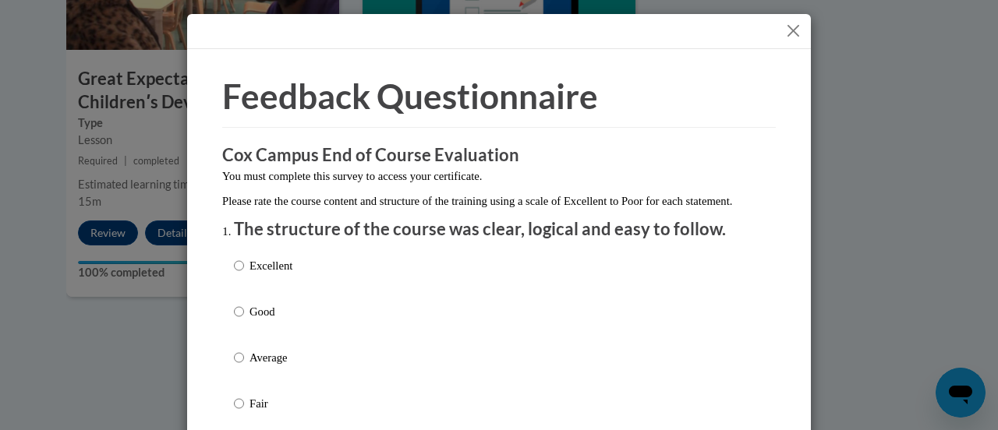
click at [784, 34] on button "Close" at bounding box center [793, 30] width 19 height 19
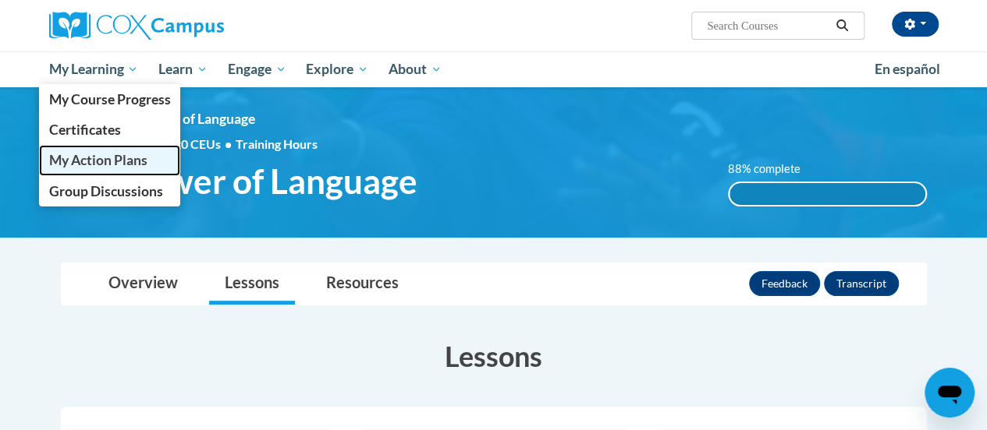
click at [144, 162] on span "My Action Plans" at bounding box center [97, 160] width 98 height 16
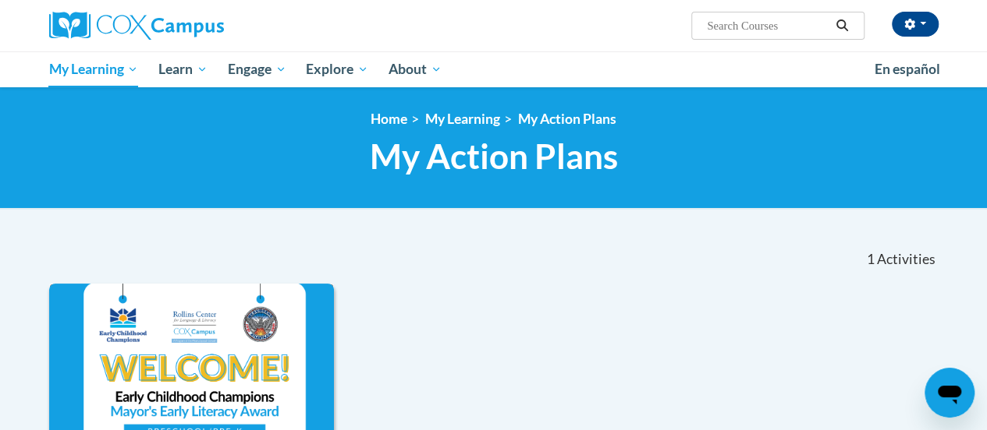
click at [225, 299] on img at bounding box center [191, 363] width 285 height 159
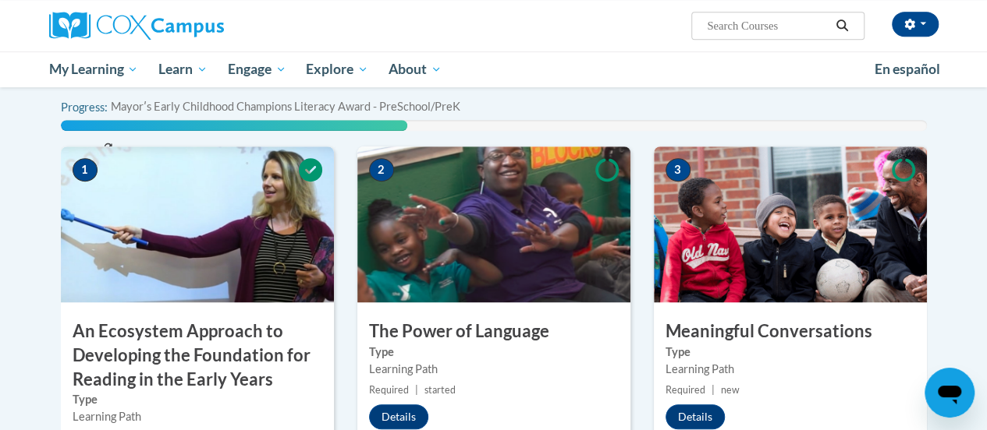
click at [315, 297] on img at bounding box center [197, 225] width 273 height 156
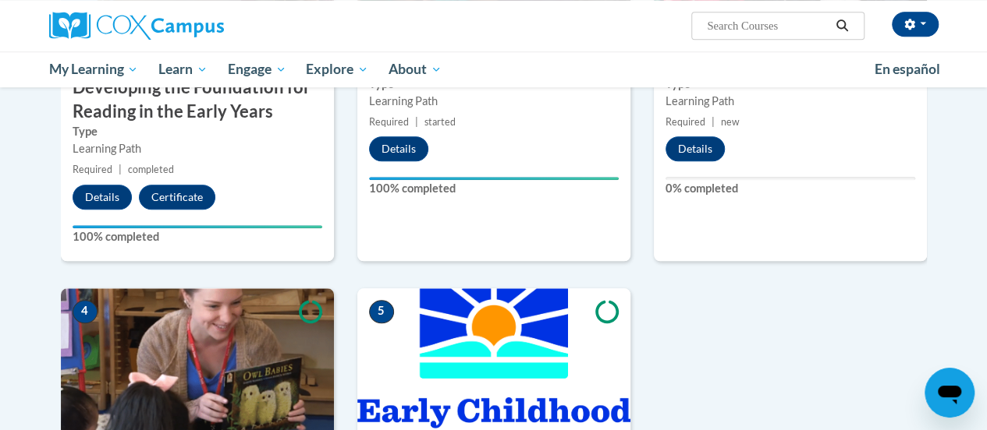
scroll to position [665, 0]
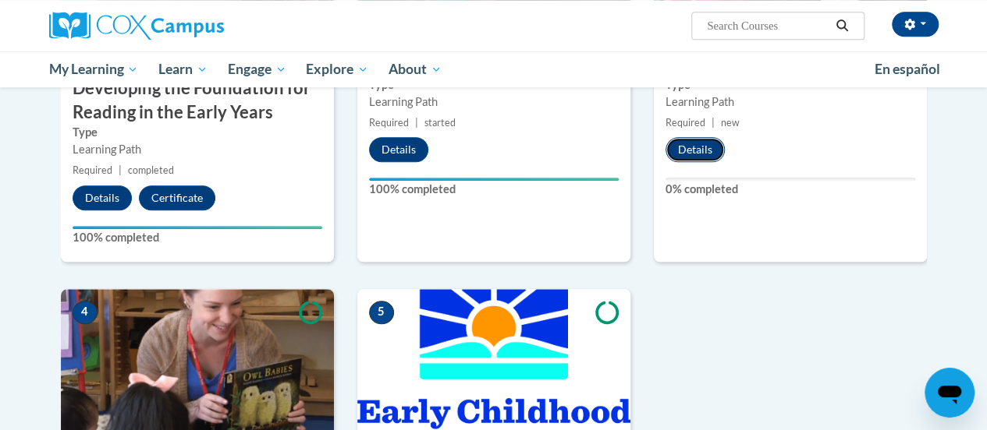
click at [714, 151] on button "Details" at bounding box center [694, 149] width 59 height 25
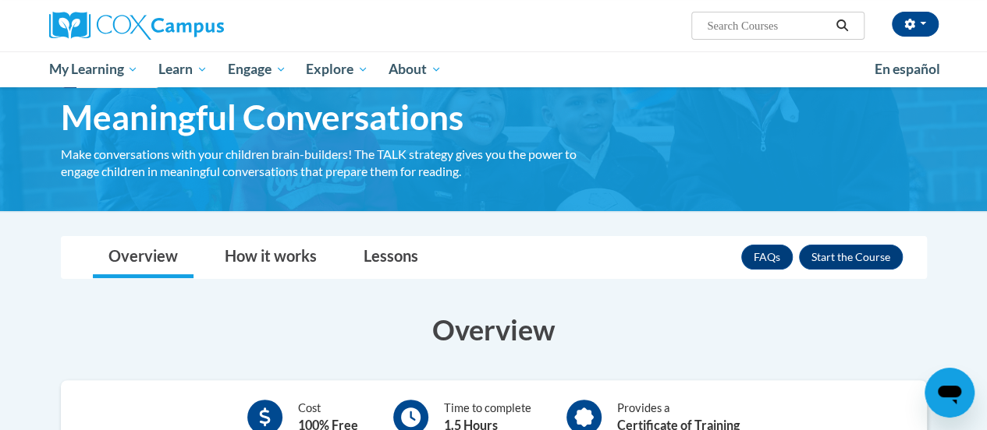
scroll to position [58, 0]
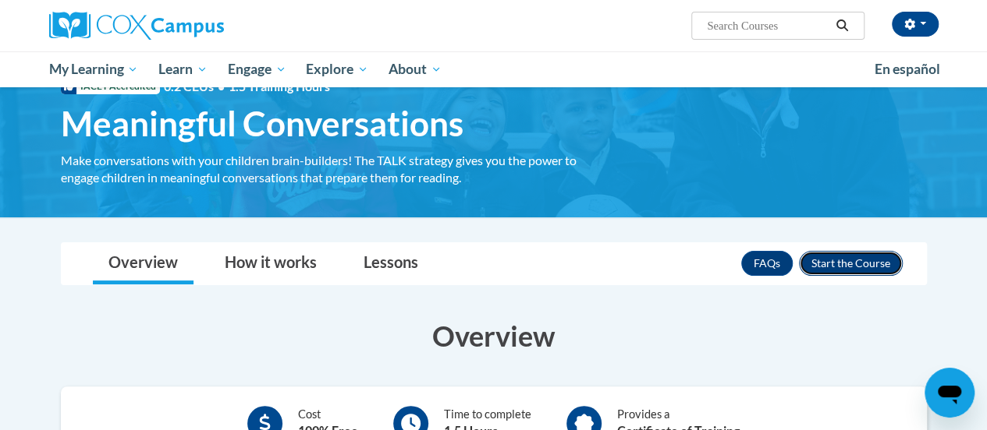
click at [847, 267] on button "Enroll" at bounding box center [851, 263] width 104 height 25
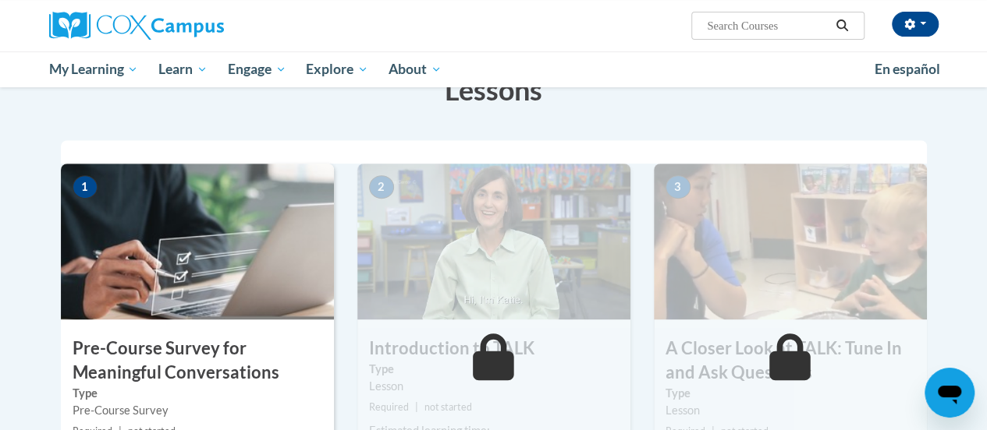
scroll to position [271, 0]
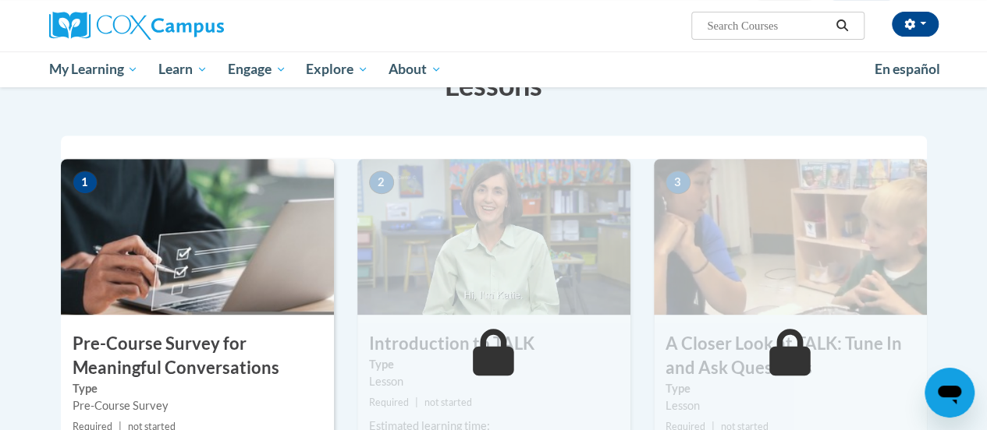
click at [215, 294] on img at bounding box center [197, 237] width 273 height 156
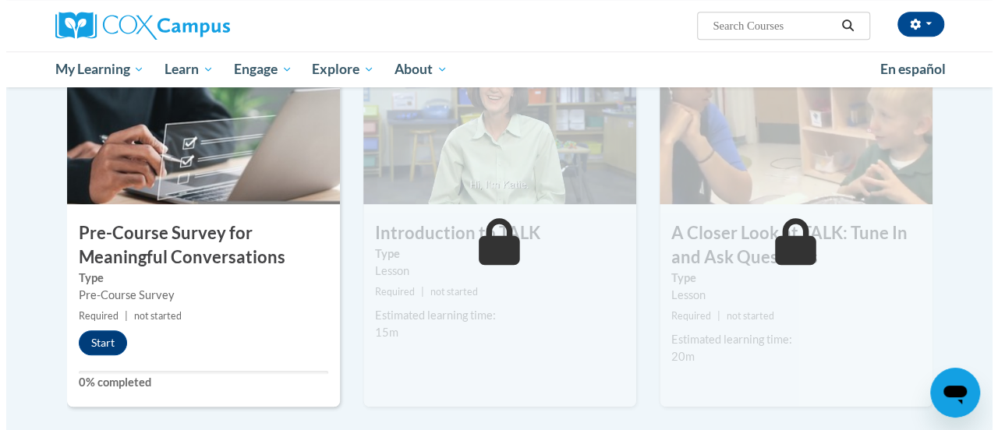
scroll to position [385, 0]
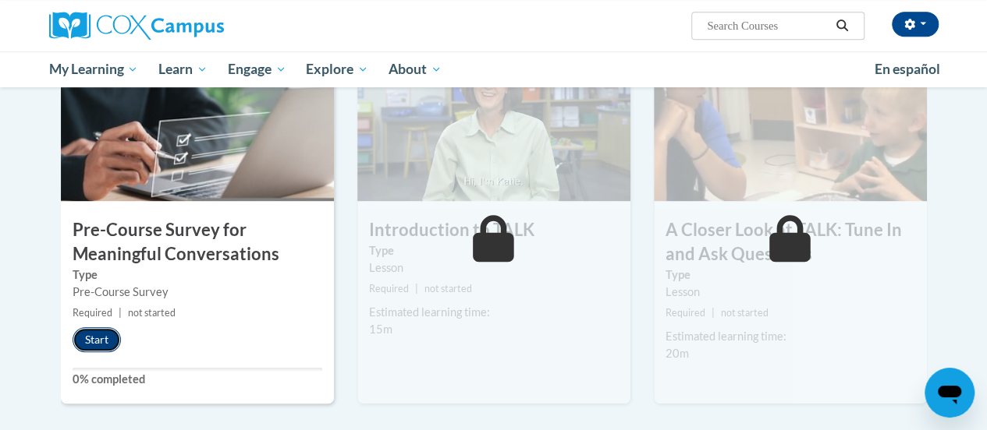
click at [83, 339] on button "Start" at bounding box center [97, 340] width 48 height 25
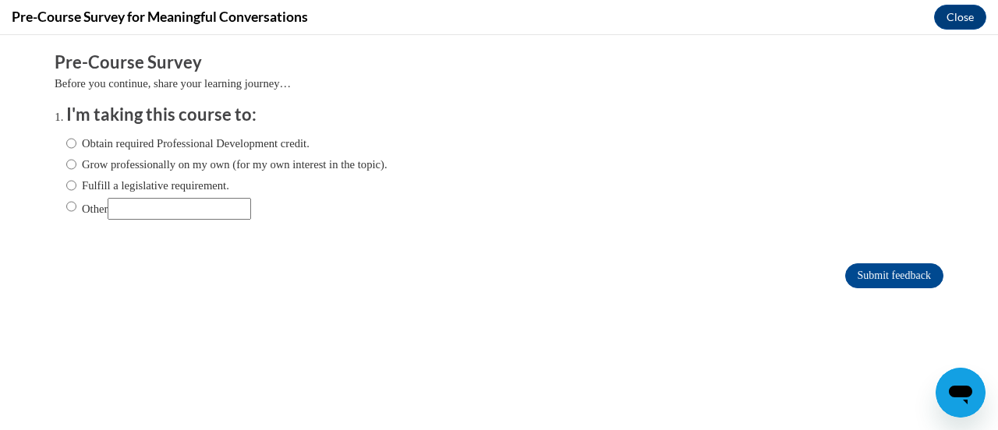
scroll to position [0, 0]
click at [183, 150] on label "Obtain required Professional Development credit." at bounding box center [187, 143] width 243 height 17
click at [76, 150] on input "Obtain required Professional Development credit." at bounding box center [71, 143] width 10 height 17
radio input "true"
click at [862, 291] on form "Pre-Course Survey Before you continue, share your learning journey… I'm taking …" at bounding box center [499, 178] width 889 height 254
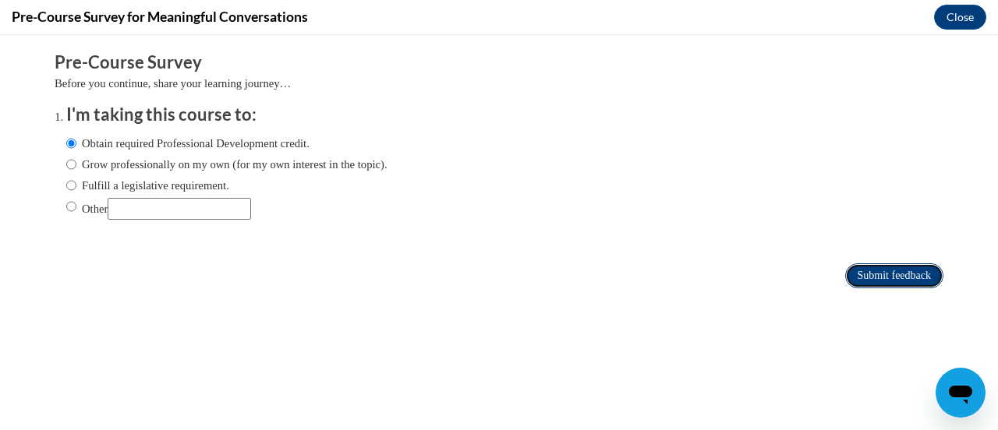
click at [873, 280] on input "Submit feedback" at bounding box center [894, 276] width 98 height 25
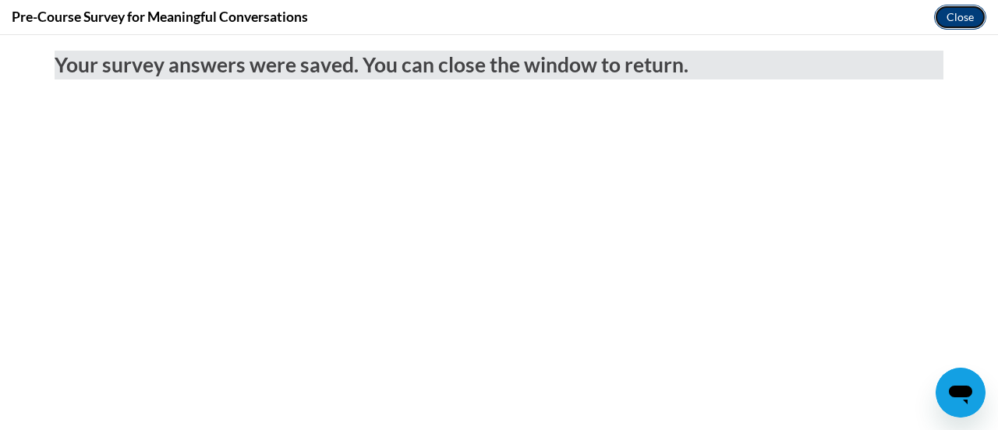
click at [959, 16] on button "Close" at bounding box center [960, 17] width 52 height 25
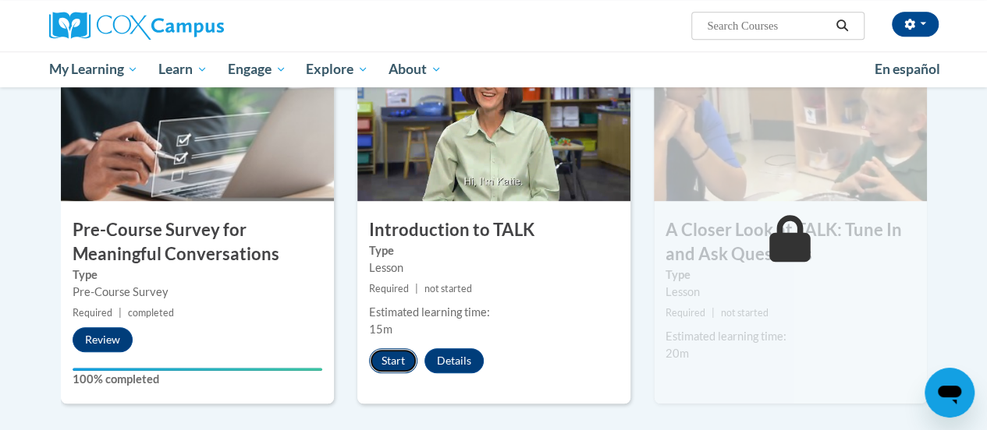
click at [381, 368] on button "Start" at bounding box center [393, 361] width 48 height 25
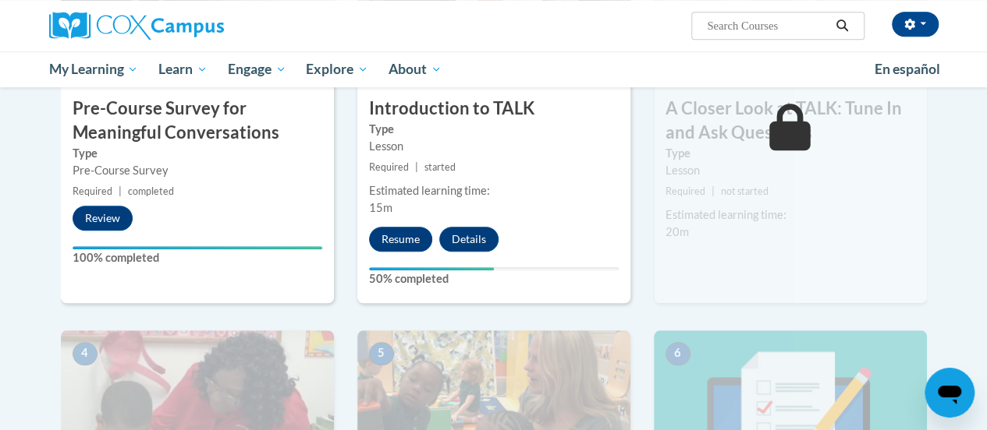
scroll to position [385, 0]
